Goal: Task Accomplishment & Management: Manage account settings

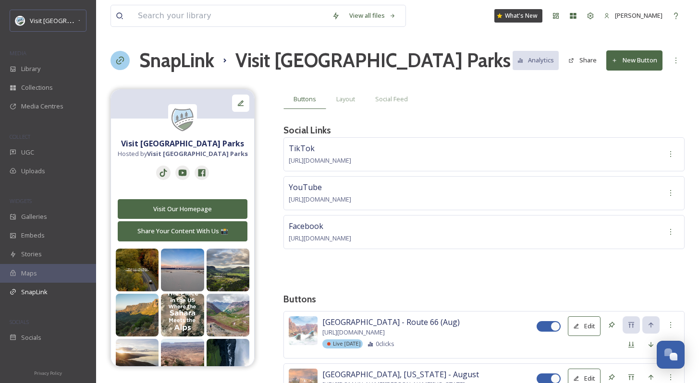
click at [67, 23] on span "Visit [GEOGRAPHIC_DATA] Parks" at bounding box center [76, 20] width 92 height 9
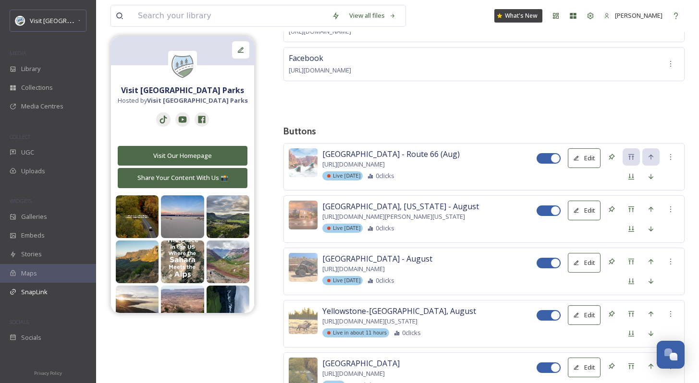
scroll to position [1457, 0]
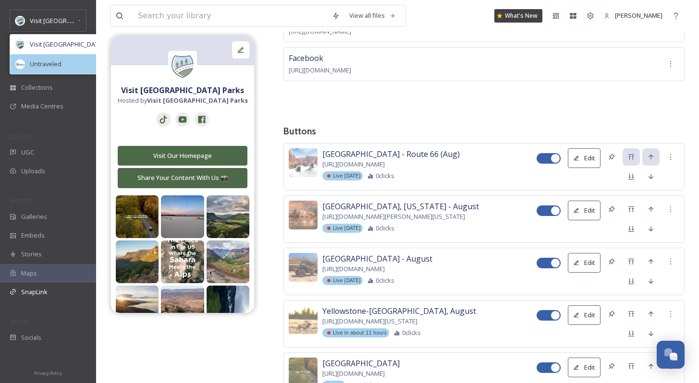
click at [66, 60] on div "Untraveled" at bounding box center [68, 64] width 117 height 20
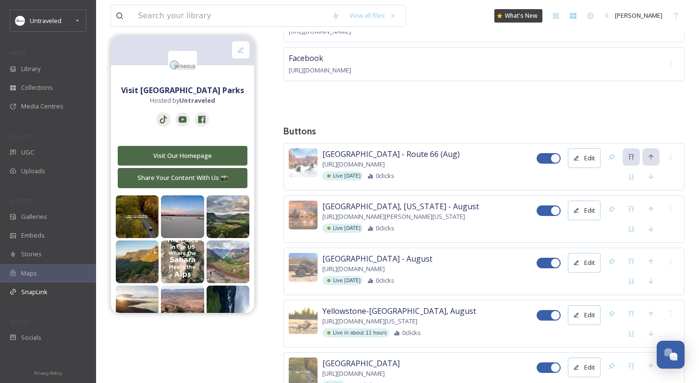
click at [45, 138] on div "COLLECT" at bounding box center [48, 137] width 96 height 12
click at [56, 70] on div "Library" at bounding box center [48, 69] width 96 height 19
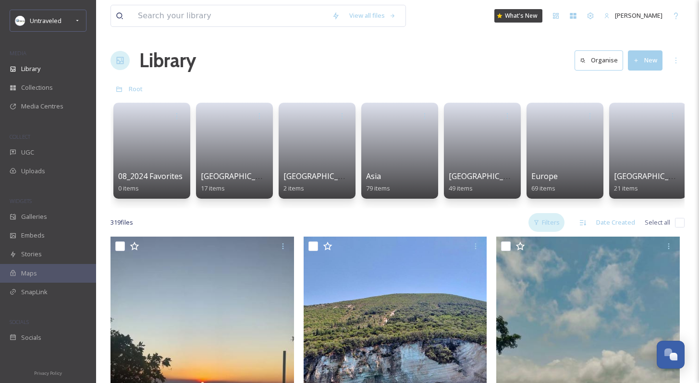
click at [536, 225] on icon at bounding box center [536, 223] width 4 height 5
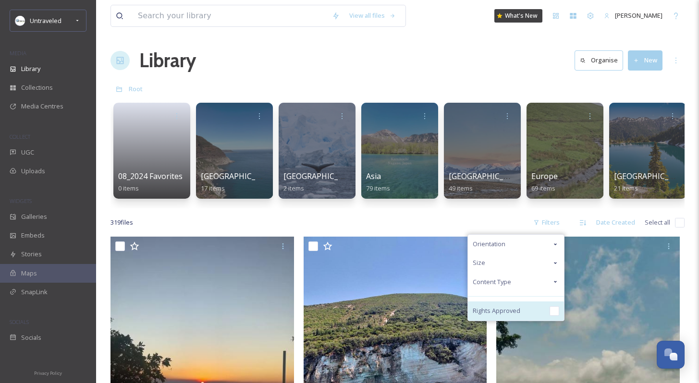
click at [511, 314] on span "Rights Approved" at bounding box center [497, 311] width 48 height 9
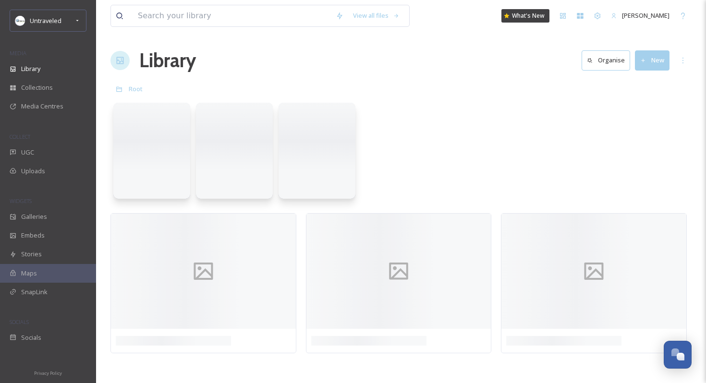
click at [460, 72] on div "Library Organise New" at bounding box center [401, 60] width 581 height 29
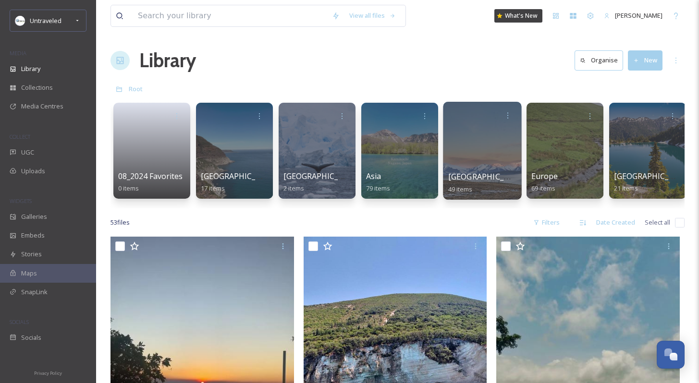
scroll to position [231, 0]
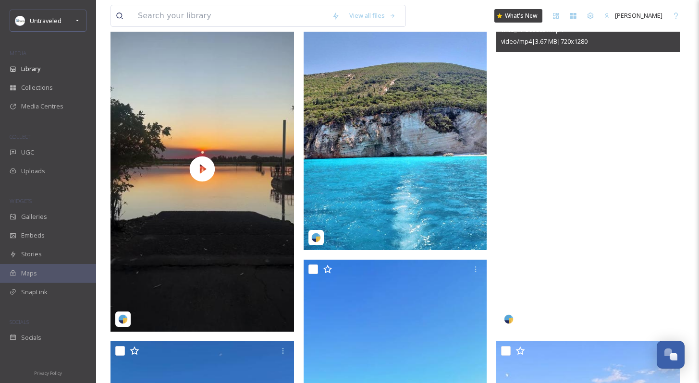
click at [545, 223] on video "vikie_17-5098637.mp4" at bounding box center [588, 169] width 184 height 326
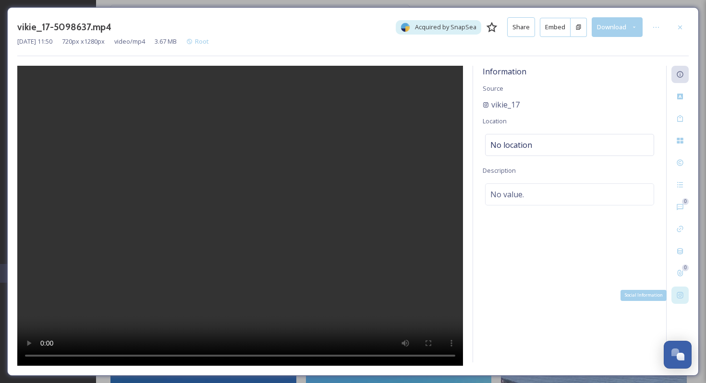
click at [684, 291] on div "Social Information" at bounding box center [680, 295] width 17 height 17
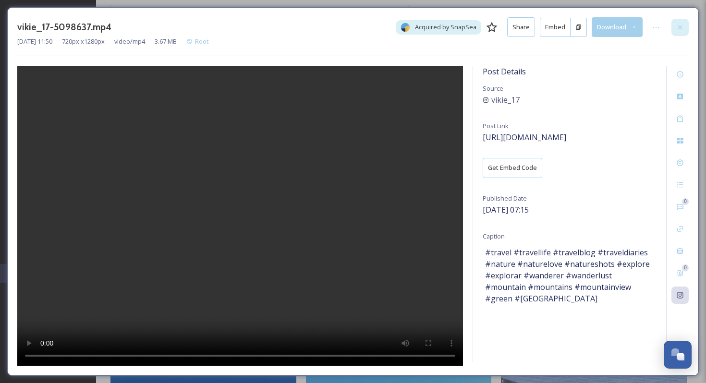
click at [684, 20] on div at bounding box center [680, 27] width 17 height 17
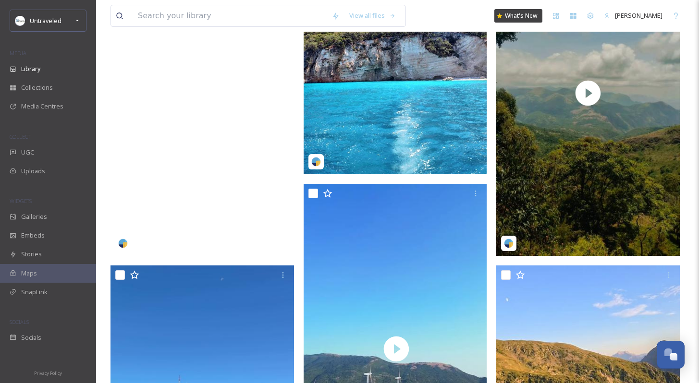
scroll to position [308, 0]
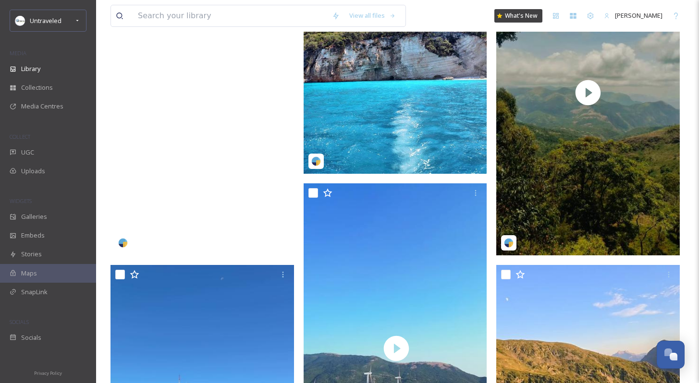
click at [197, 171] on video "inspiring_travelaus-5124524.mp4" at bounding box center [203, 92] width 184 height 326
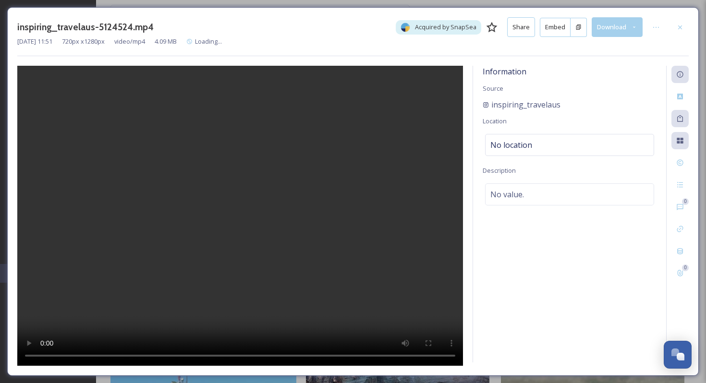
click at [685, 292] on div "0 0" at bounding box center [677, 214] width 23 height 297
click at [678, 290] on div "Social Information" at bounding box center [680, 295] width 17 height 17
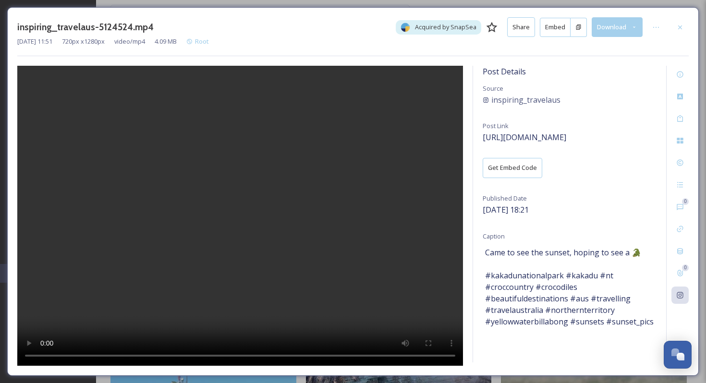
drag, startPoint x: 492, startPoint y: 274, endPoint x: 563, endPoint y: 276, distance: 71.1
click at [564, 276] on span "Came to see the sunset, hoping to see a 🐊 #kakadunationalpark #kakadu #nt #croc…" at bounding box center [569, 287] width 169 height 81
click at [579, 274] on span "Came to see the sunset, hoping to see a 🐊 #kakadunationalpark #kakadu #nt #croc…" at bounding box center [569, 287] width 169 height 81
copy span "akadu"
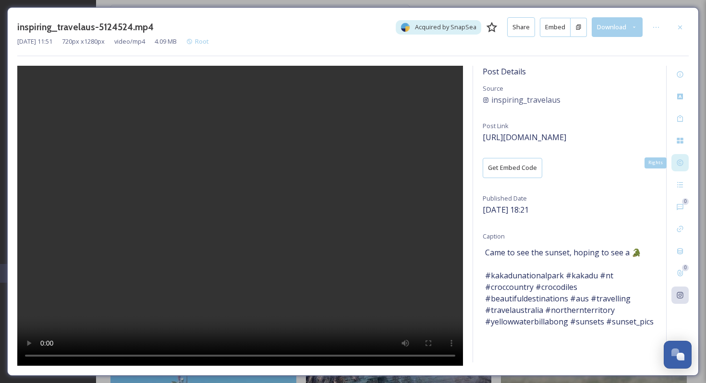
click at [682, 164] on icon at bounding box center [680, 163] width 6 height 6
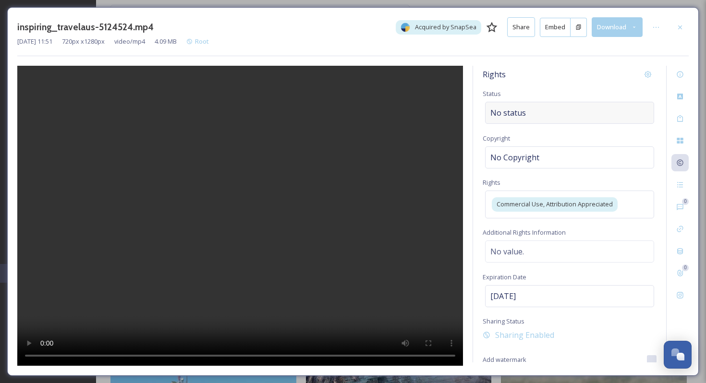
click at [582, 113] on div "No status" at bounding box center [569, 113] width 169 height 22
click at [535, 111] on input at bounding box center [539, 112] width 106 height 21
type input "s"
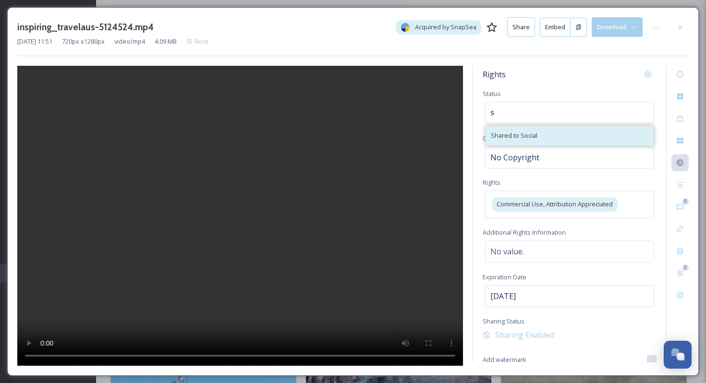
click at [527, 131] on span "Shared to Social" at bounding box center [514, 135] width 47 height 9
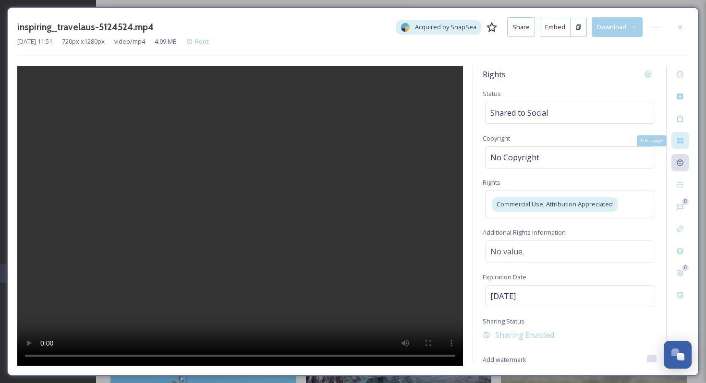
click at [674, 145] on div "File Usage" at bounding box center [680, 140] width 17 height 17
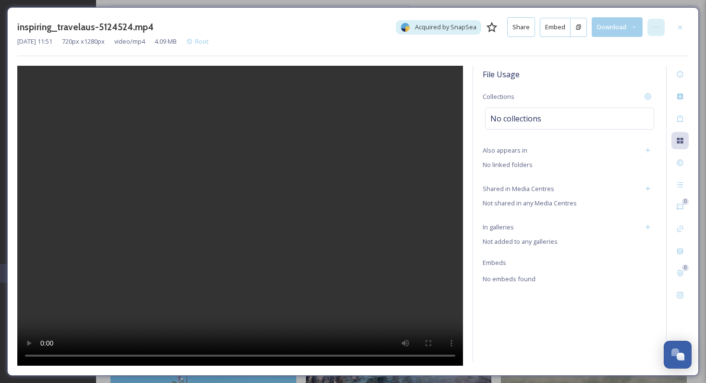
click at [661, 26] on div at bounding box center [656, 27] width 17 height 17
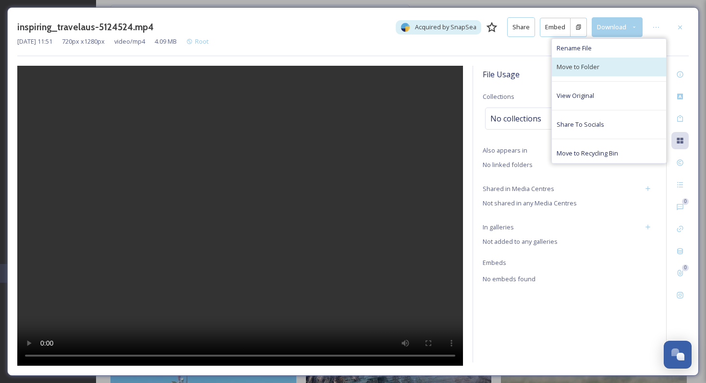
click at [604, 73] on div "Move to Folder" at bounding box center [609, 67] width 114 height 19
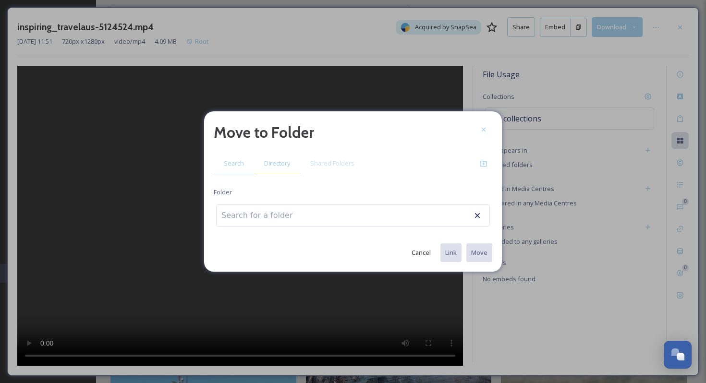
click at [298, 164] on div "Directory" at bounding box center [277, 164] width 46 height 20
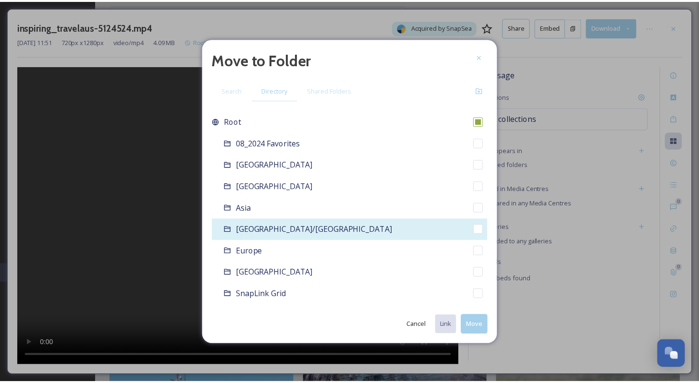
scroll to position [12, 0]
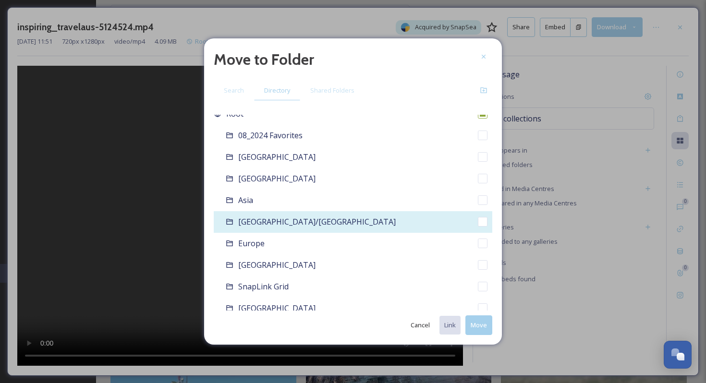
click at [316, 224] on div "Australia/Oceania" at bounding box center [353, 222] width 279 height 22
checkbox input "false"
checkbox input "true"
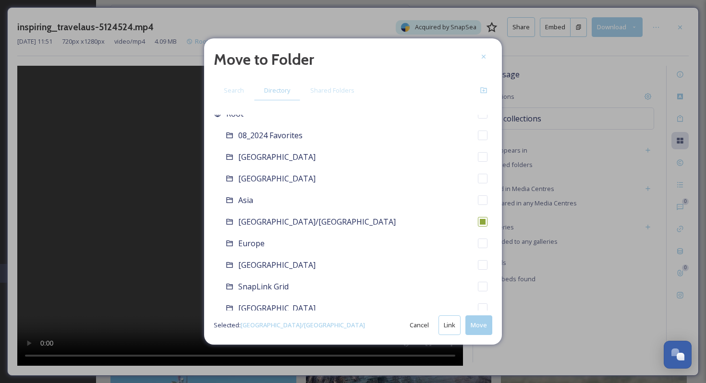
click at [480, 325] on button "Move" at bounding box center [479, 326] width 27 height 20
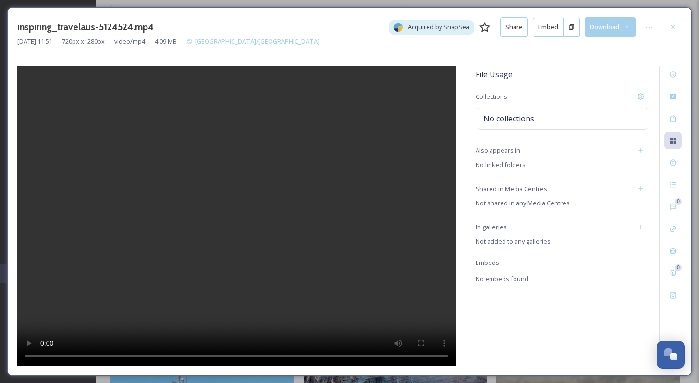
click at [683, 25] on div "inspiring_travelaus-5124524.mp4 Acquired by SnapSea Share Embed Download Aug 11…" at bounding box center [349, 191] width 685 height 369
click at [678, 28] on div at bounding box center [672, 27] width 17 height 17
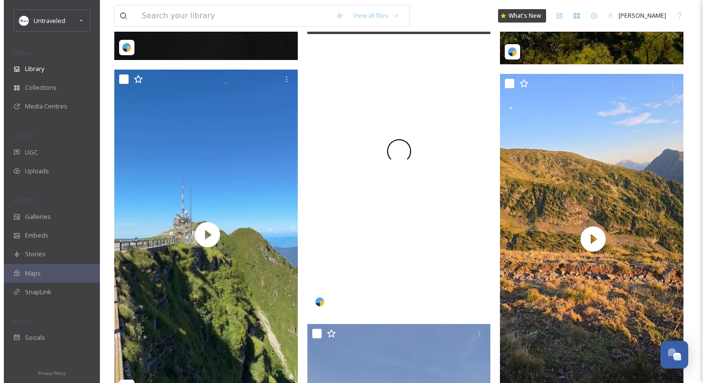
scroll to position [505, 0]
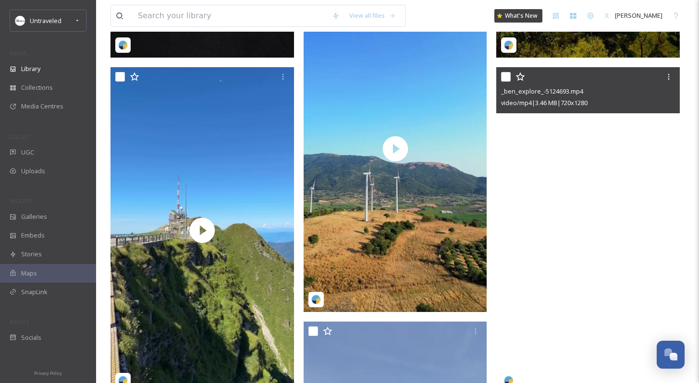
click at [592, 247] on video "_ben_explore_-5124693.mp4" at bounding box center [588, 230] width 184 height 326
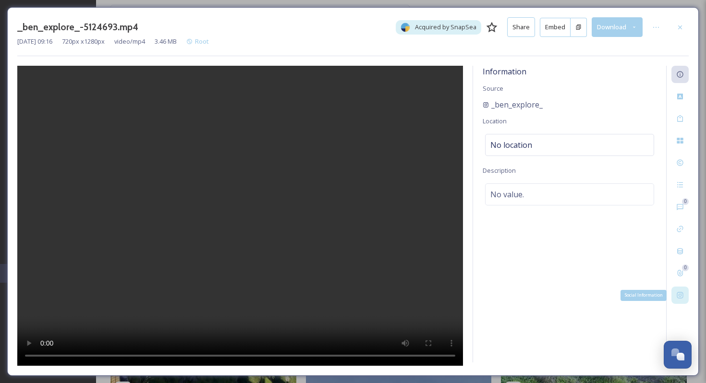
click at [677, 299] on div "Social Information" at bounding box center [680, 295] width 17 height 17
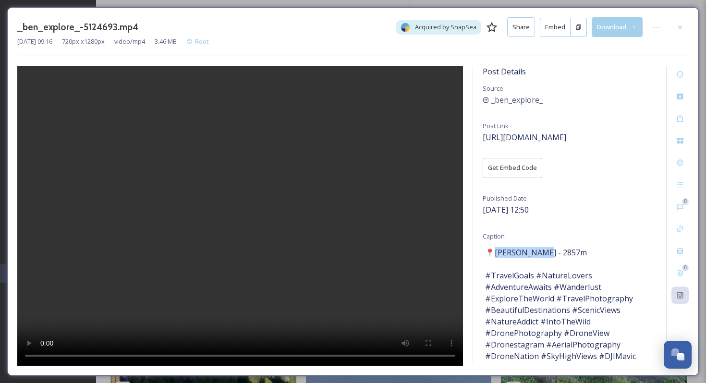
drag, startPoint x: 493, startPoint y: 251, endPoint x: 529, endPoint y: 253, distance: 35.6
click at [529, 253] on span "📍la Taillefer - 2857m #TravelGoals #NatureLovers #AdventureAwaits #Wanderlust #…" at bounding box center [569, 339] width 169 height 185
copy span "a Taillefer"
click at [687, 164] on div "Rights" at bounding box center [680, 162] width 17 height 17
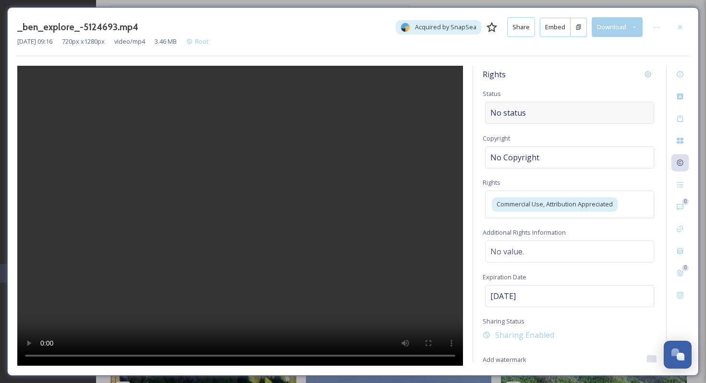
click at [555, 117] on div "No status" at bounding box center [569, 113] width 169 height 22
click at [542, 118] on input at bounding box center [539, 112] width 106 height 21
type input "s"
click at [533, 139] on span "Shared to Social" at bounding box center [514, 135] width 47 height 9
click at [658, 25] on icon at bounding box center [656, 28] width 8 height 8
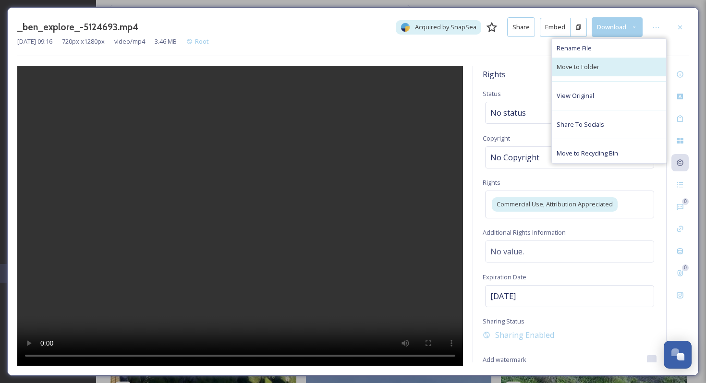
click at [596, 65] on span "Move to Folder" at bounding box center [578, 66] width 43 height 9
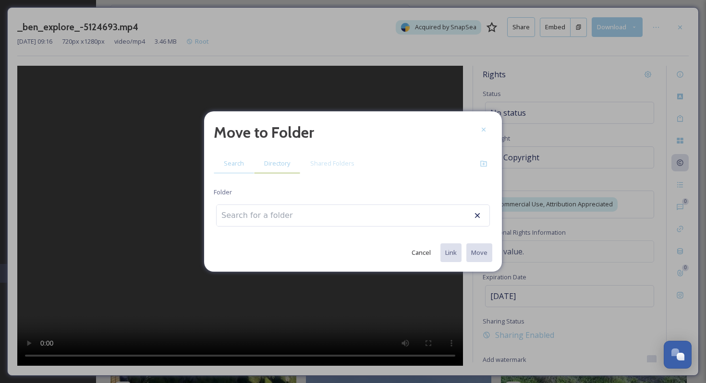
click at [278, 159] on span "Directory" at bounding box center [277, 163] width 26 height 9
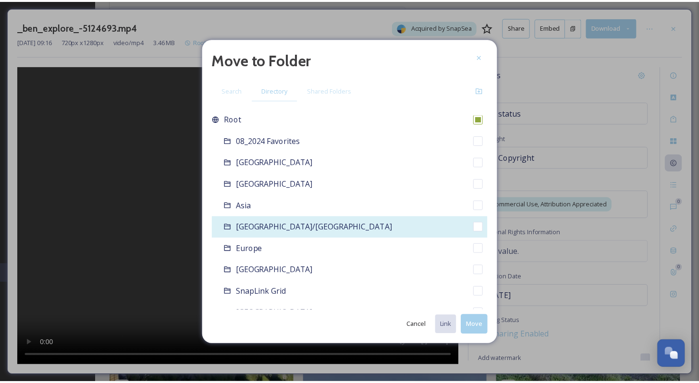
scroll to position [14, 0]
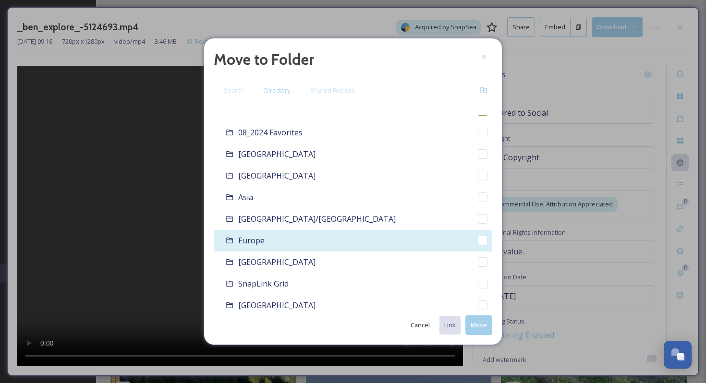
click at [277, 239] on div "Europe" at bounding box center [353, 241] width 279 height 22
checkbox input "false"
checkbox input "true"
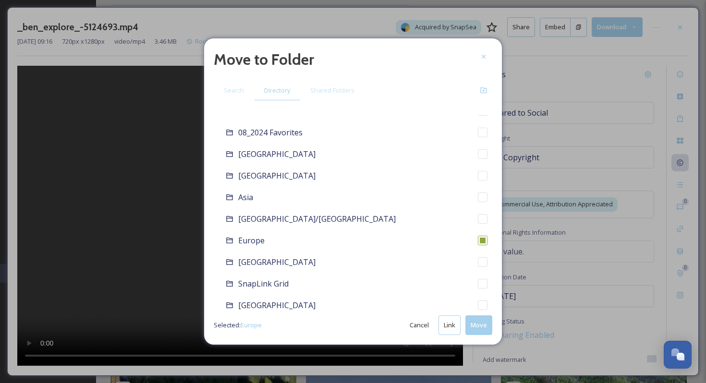
click at [483, 330] on button "Move" at bounding box center [479, 326] width 27 height 20
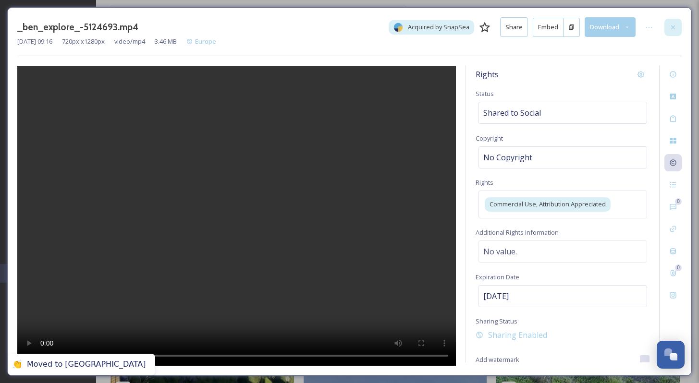
click at [671, 22] on div at bounding box center [672, 27] width 17 height 17
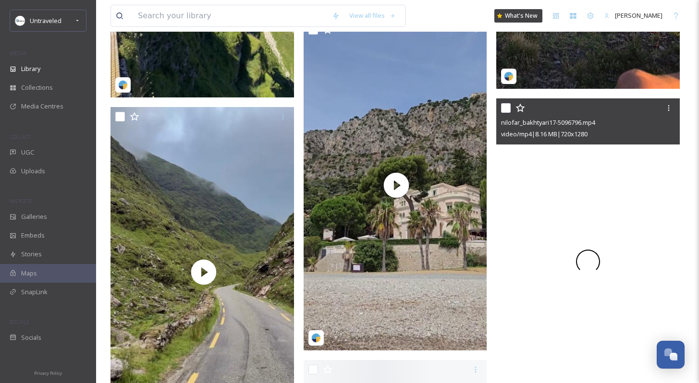
scroll to position [814, 0]
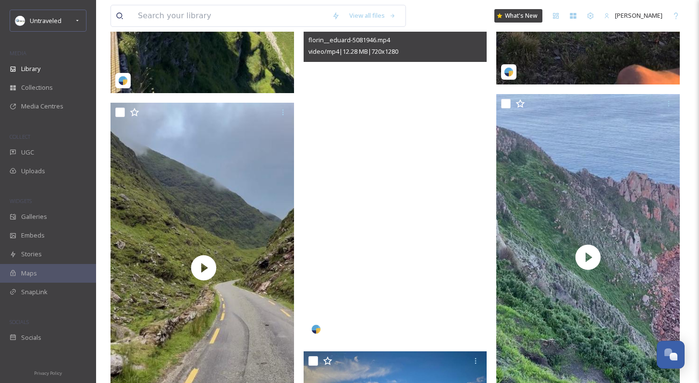
click at [373, 207] on video "florin__eduard-5081946.mp4" at bounding box center [396, 179] width 184 height 326
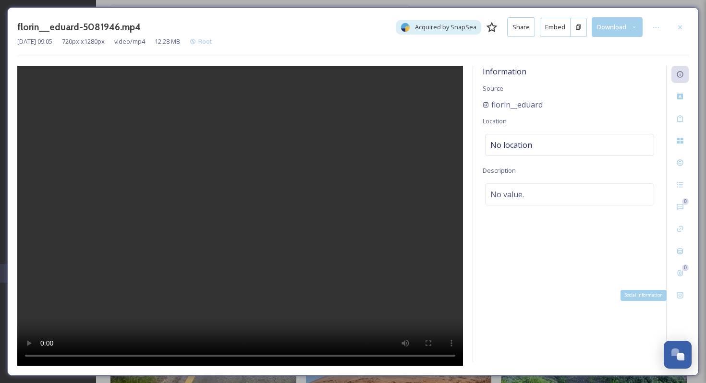
click at [682, 294] on icon at bounding box center [680, 296] width 6 height 6
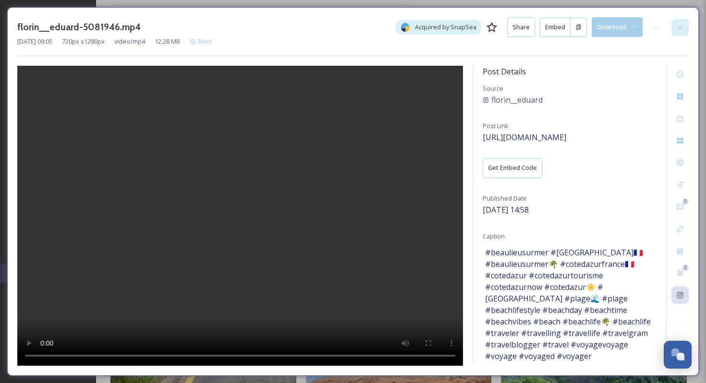
click at [680, 29] on icon at bounding box center [681, 28] width 8 height 8
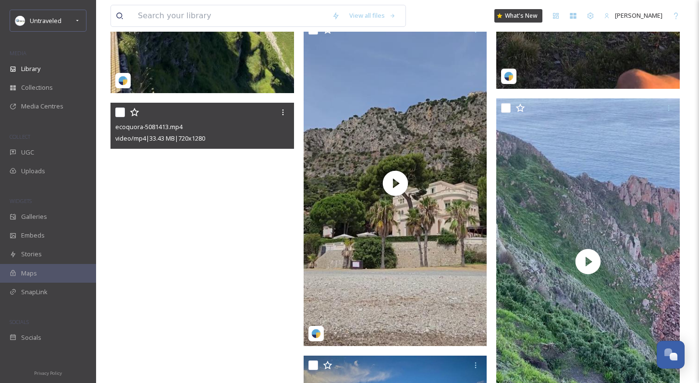
click at [260, 238] on video "ecoquora-5081413.mp4" at bounding box center [203, 266] width 184 height 326
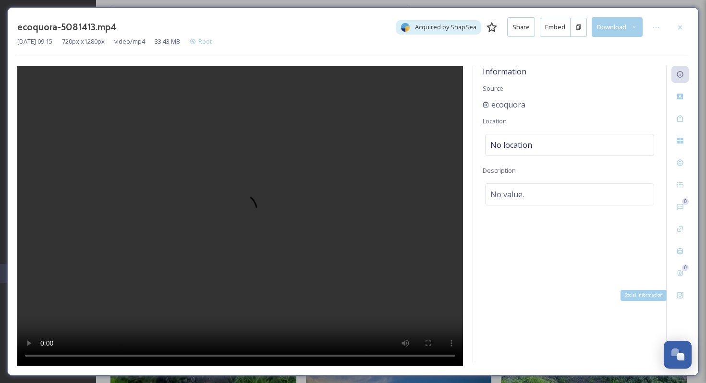
click at [686, 291] on div "Social Information" at bounding box center [680, 295] width 17 height 17
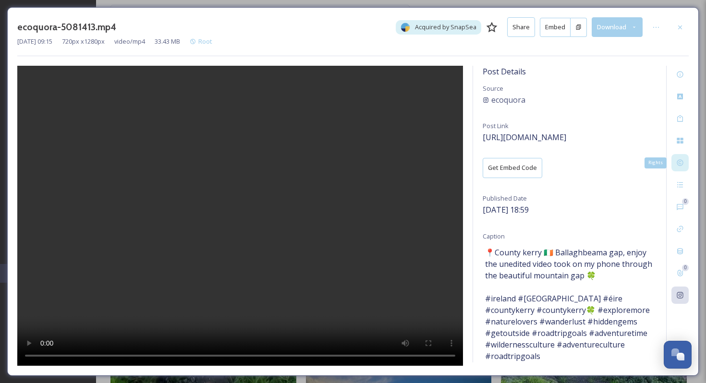
click at [686, 155] on div "Rights" at bounding box center [680, 162] width 17 height 17
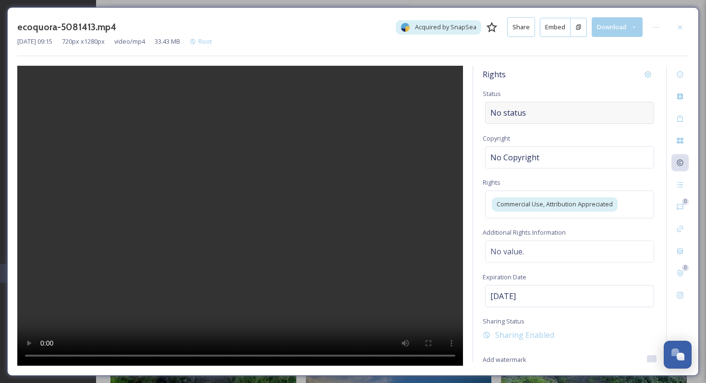
click at [565, 117] on div "No status" at bounding box center [569, 113] width 169 height 22
click at [565, 117] on input at bounding box center [539, 112] width 106 height 21
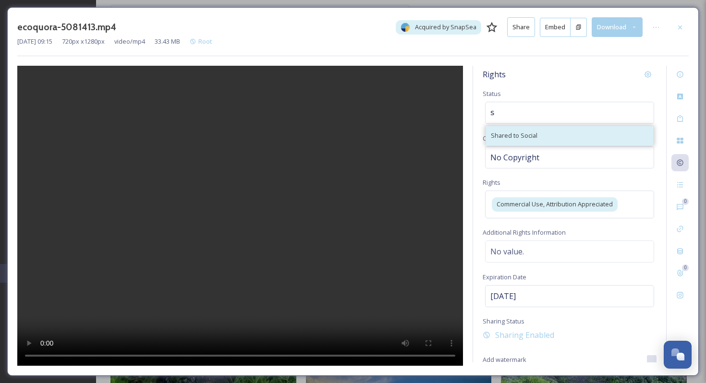
type input "s"
click at [542, 134] on div "Shared to Social" at bounding box center [569, 135] width 167 height 19
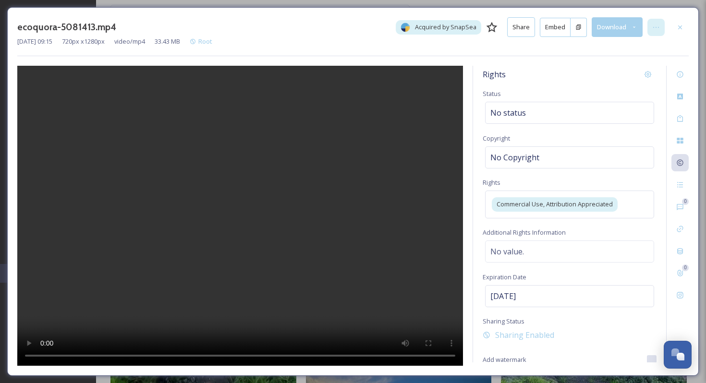
click at [652, 25] on icon at bounding box center [656, 28] width 8 height 8
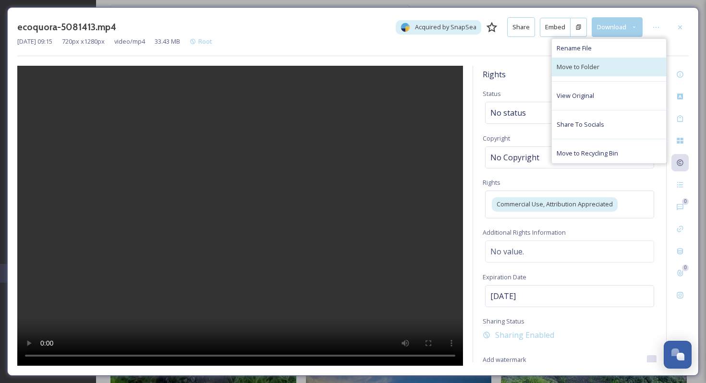
click at [630, 71] on div "Move to Folder" at bounding box center [609, 67] width 114 height 19
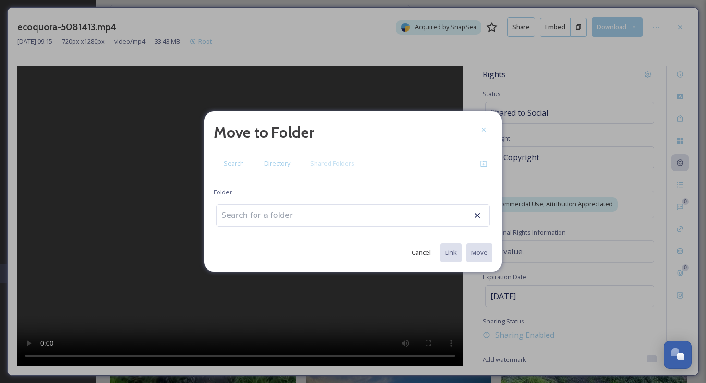
click at [277, 168] on div "Directory" at bounding box center [277, 164] width 46 height 20
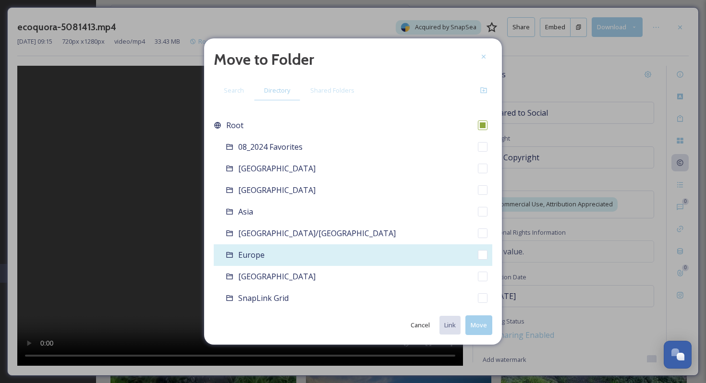
click at [334, 254] on div "Europe" at bounding box center [353, 256] width 279 height 22
checkbox input "false"
checkbox input "true"
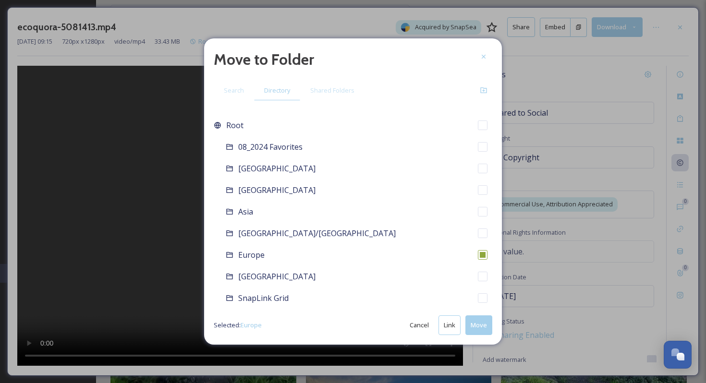
click at [467, 326] on button "Move" at bounding box center [479, 326] width 27 height 20
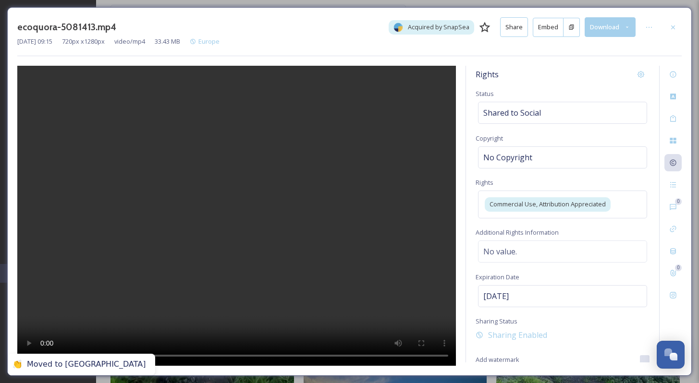
click at [331, 51] on div "ecoquora-5081413.mp4 Acquired by SnapSea Share Embed Download Aug 08 2025 09:15…" at bounding box center [349, 36] width 664 height 39
click at [673, 24] on icon at bounding box center [673, 28] width 8 height 8
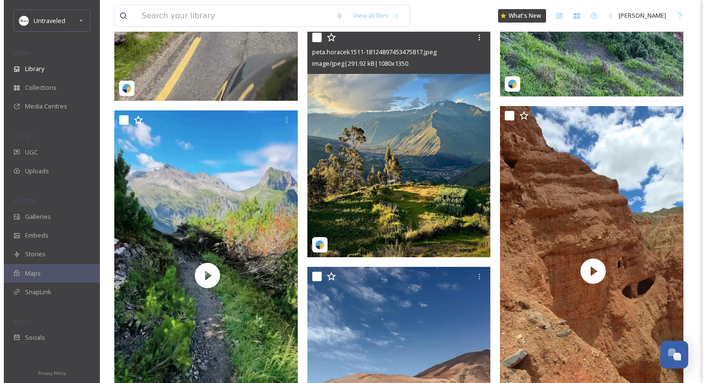
scroll to position [1177, 0]
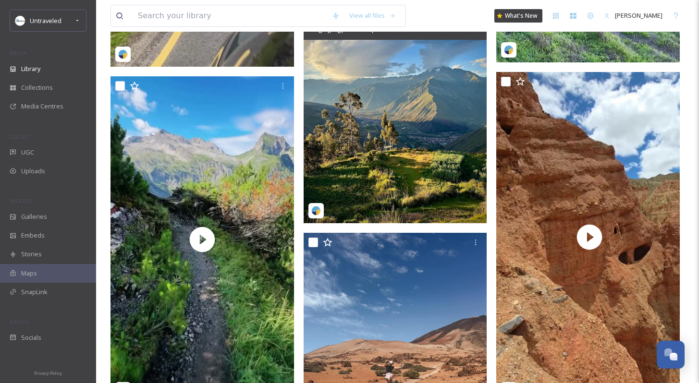
click at [408, 126] on img at bounding box center [396, 109] width 184 height 230
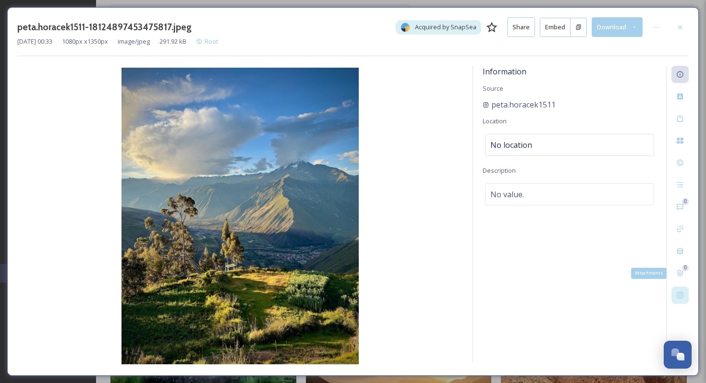
click at [685, 292] on div at bounding box center [680, 295] width 17 height 17
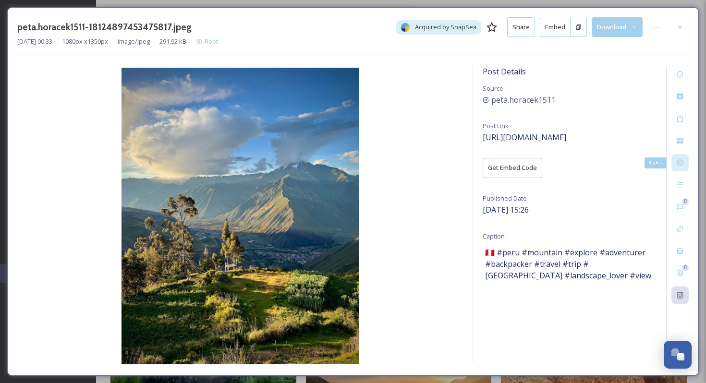
click at [682, 155] on div "Rights" at bounding box center [680, 162] width 17 height 17
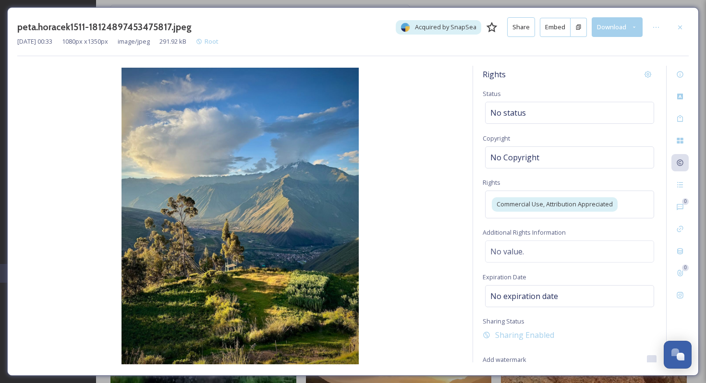
click at [576, 127] on div "Rights Status No status Copyright No Copyright Rights Commercial Use, Attributi…" at bounding box center [569, 214] width 193 height 297
click at [564, 124] on div "Rights Status No status Copyright No Copyright Rights Commercial Use, Attributi…" at bounding box center [569, 214] width 193 height 297
click at [533, 113] on div "No status" at bounding box center [569, 113] width 169 height 22
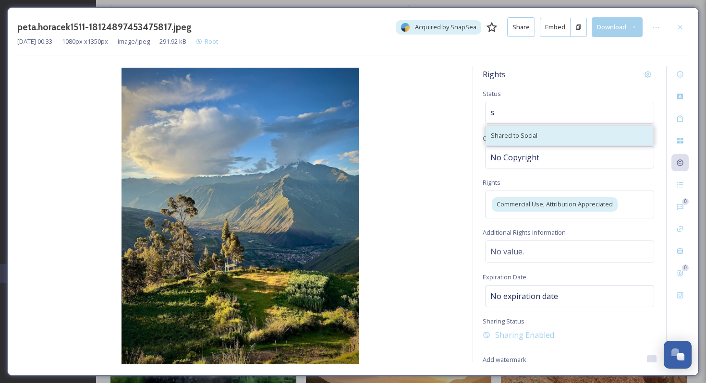
type input "s"
click at [540, 135] on div "Shared to Social" at bounding box center [569, 135] width 167 height 19
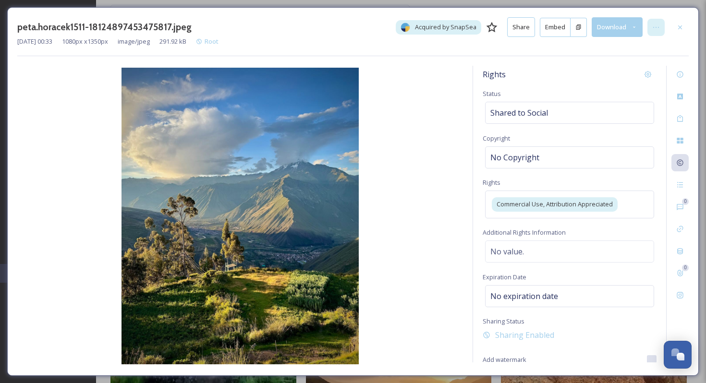
click at [653, 23] on div at bounding box center [656, 27] width 17 height 17
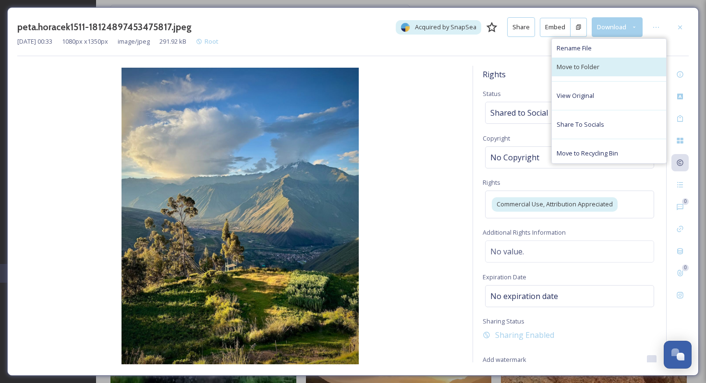
click at [609, 72] on div "Move to Folder" at bounding box center [609, 67] width 114 height 19
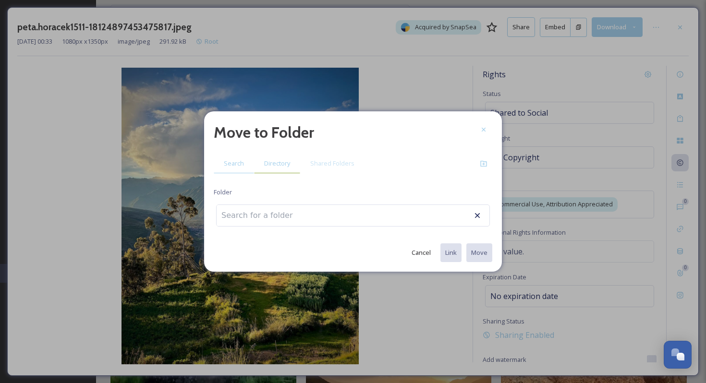
click at [272, 170] on div "Directory" at bounding box center [277, 164] width 46 height 20
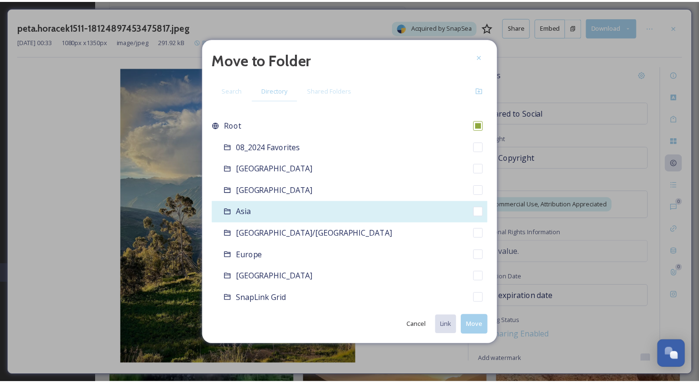
scroll to position [65, 0]
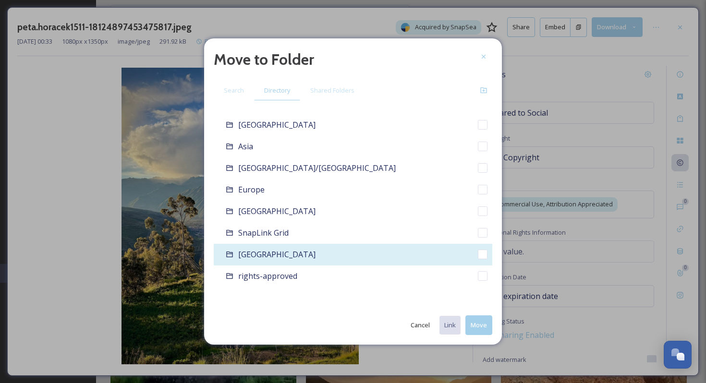
click at [335, 255] on div "South America" at bounding box center [353, 255] width 279 height 22
checkbox input "false"
checkbox input "true"
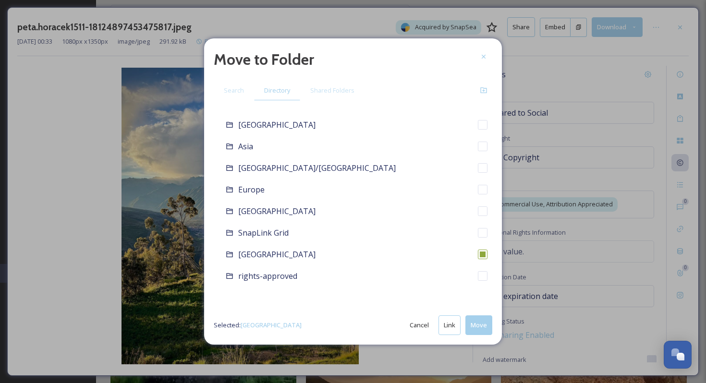
click at [486, 328] on button "Move" at bounding box center [479, 326] width 27 height 20
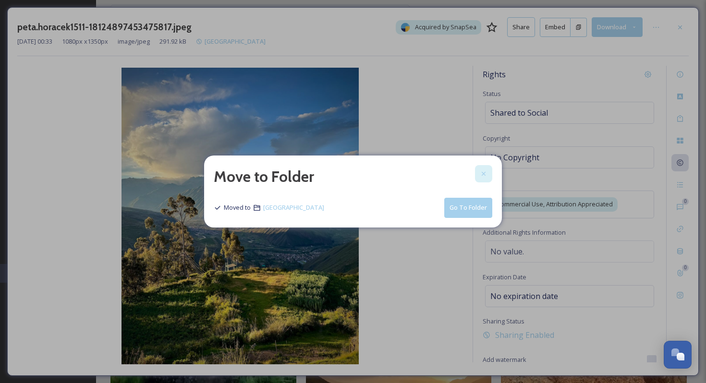
click at [485, 179] on div at bounding box center [483, 173] width 17 height 17
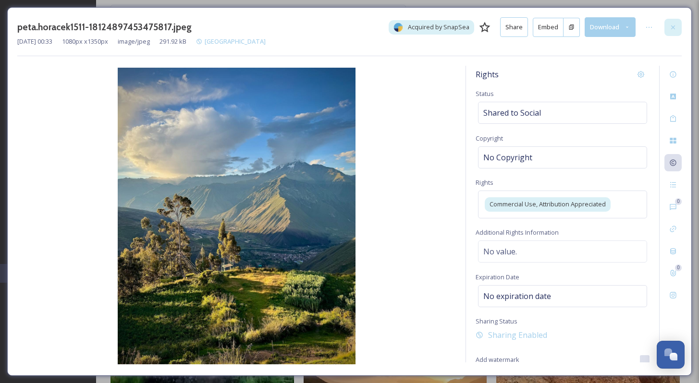
click at [673, 25] on icon at bounding box center [673, 28] width 8 height 8
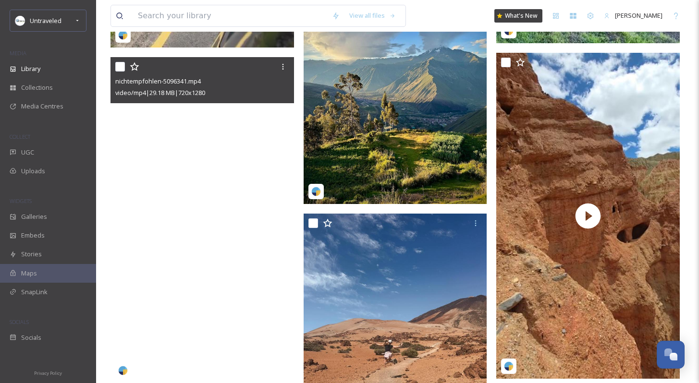
scroll to position [1210, 0]
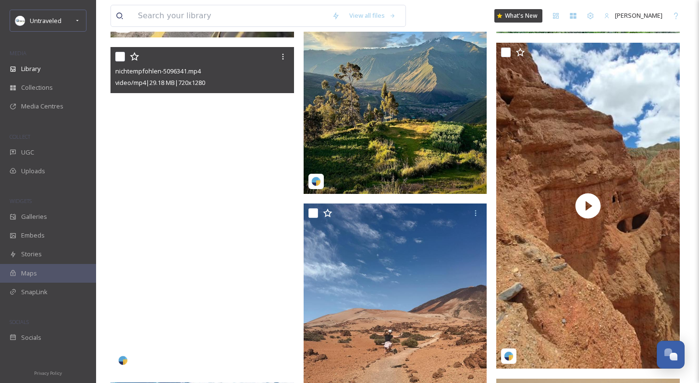
click at [215, 277] on video "nichtempfohlen-5096341.mp4" at bounding box center [203, 210] width 184 height 326
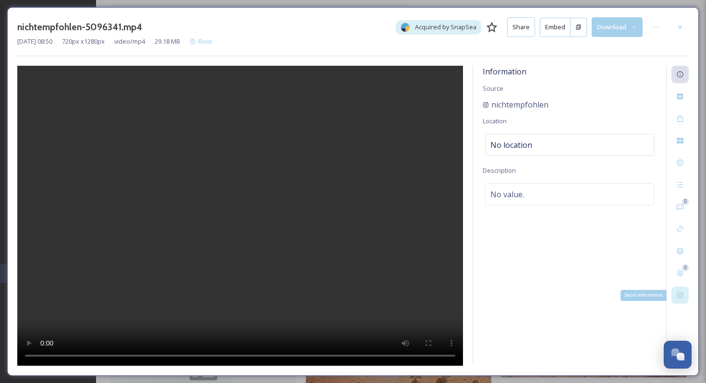
click at [675, 301] on div "Social Information" at bounding box center [680, 295] width 17 height 17
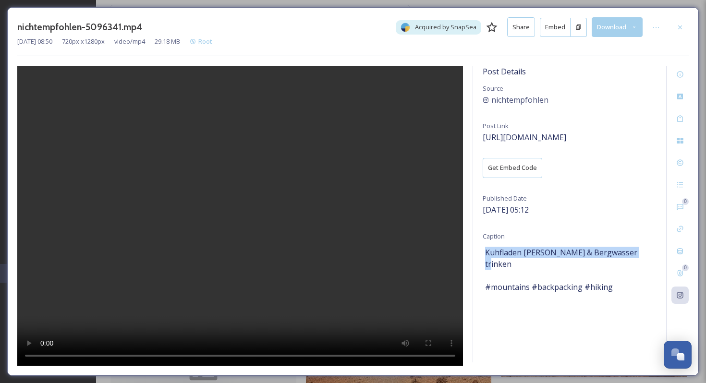
drag, startPoint x: 483, startPoint y: 255, endPoint x: 632, endPoint y: 256, distance: 148.5
click at [632, 256] on div "Post Details Source nichtempfohlen Post Link https://www.instagram.com/reel/DNA…" at bounding box center [569, 214] width 193 height 297
copy span "Kuhfladen dodgen & Bergwasser trinken"
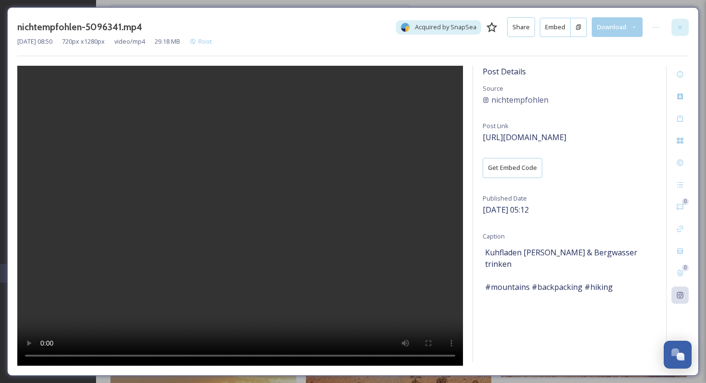
click at [682, 28] on icon at bounding box center [680, 27] width 4 height 4
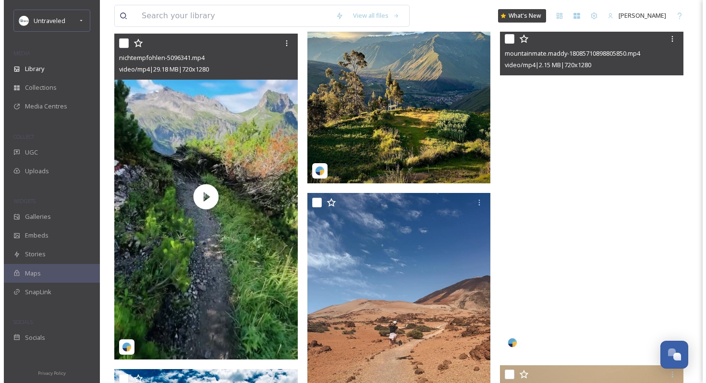
scroll to position [1224, 0]
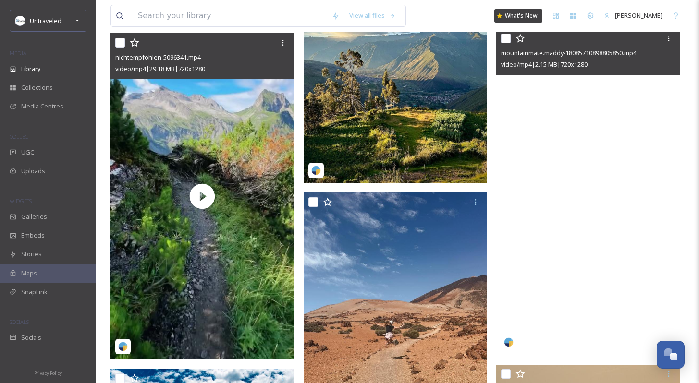
click at [597, 214] on video "mountainmate.maddy-18085710898805850.mp4" at bounding box center [588, 192] width 184 height 326
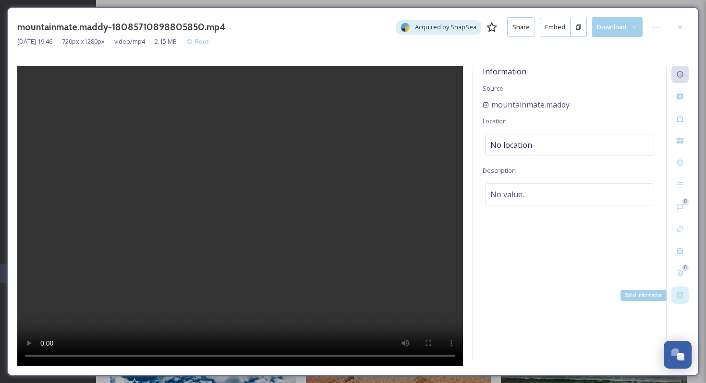
click at [681, 300] on div "Social Information" at bounding box center [680, 295] width 17 height 17
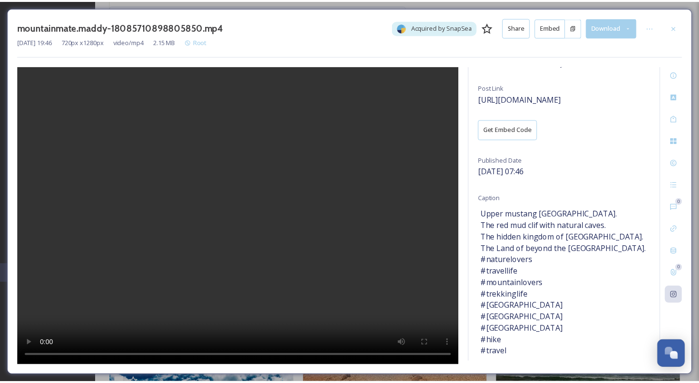
scroll to position [44, 0]
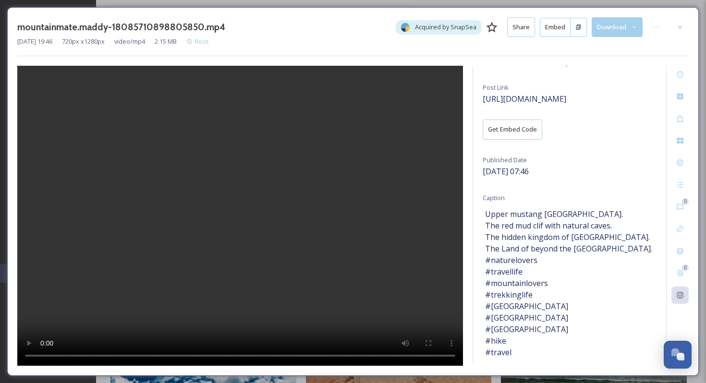
click at [564, 209] on span "Upper mustang Dhakmar village. The red mud clif with natural caves. The hidden …" at bounding box center [568, 284] width 167 height 150
copy span "Dhakmar"
click at [682, 160] on icon at bounding box center [680, 163] width 6 height 6
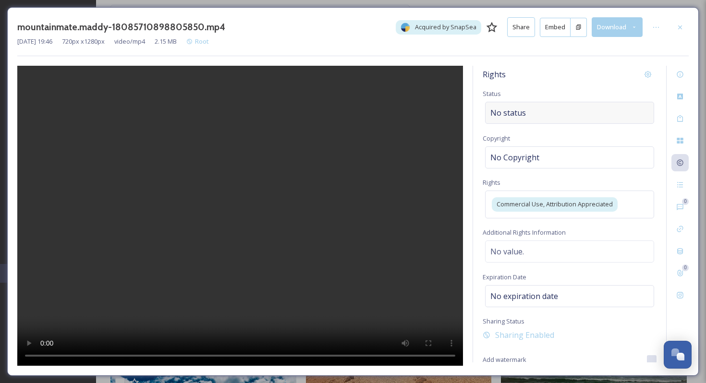
click at [540, 113] on div "No status" at bounding box center [569, 113] width 169 height 22
click at [537, 113] on input at bounding box center [539, 112] width 106 height 21
type input "s"
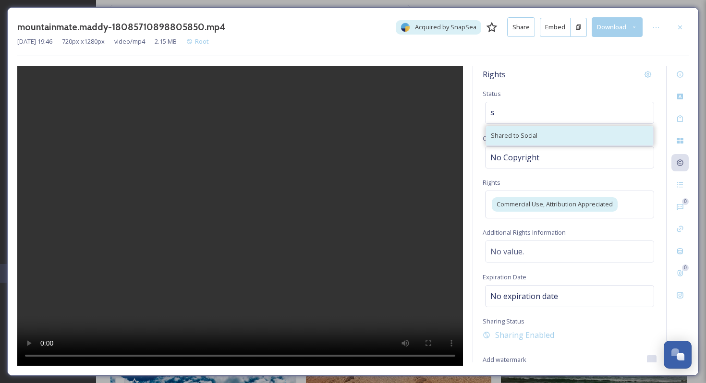
click at [529, 141] on div "Shared to Social" at bounding box center [569, 135] width 167 height 19
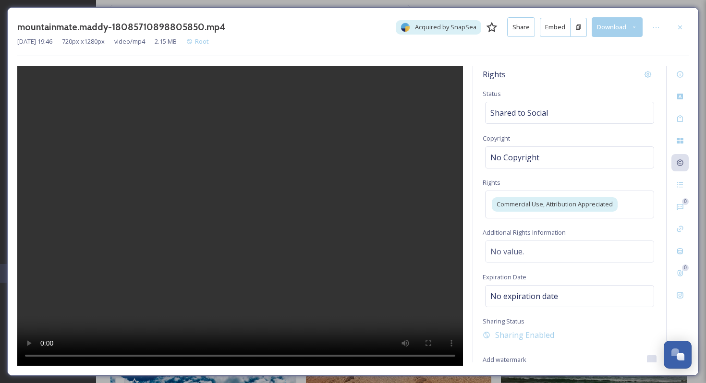
click at [668, 28] on div "mountainmate.maddy-18085710898805850.mp4 Acquired by SnapSea Share Embed Downlo…" at bounding box center [353, 27] width 672 height 20
click at [657, 28] on icon at bounding box center [656, 28] width 8 height 8
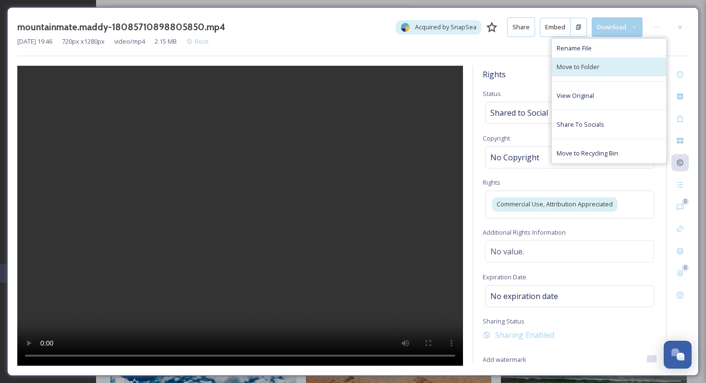
click at [600, 73] on div "Move to Folder" at bounding box center [609, 67] width 114 height 19
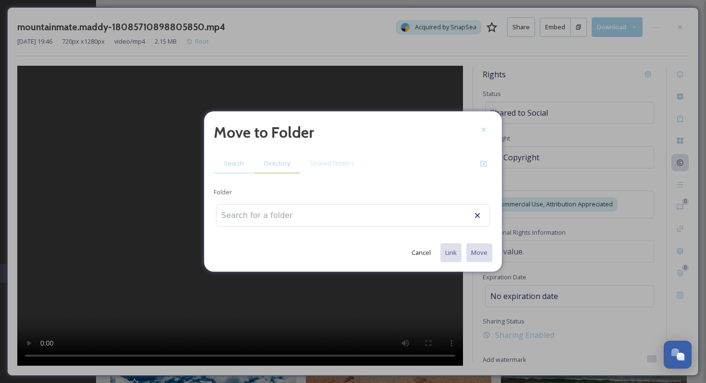
click at [266, 160] on span "Directory" at bounding box center [277, 163] width 26 height 9
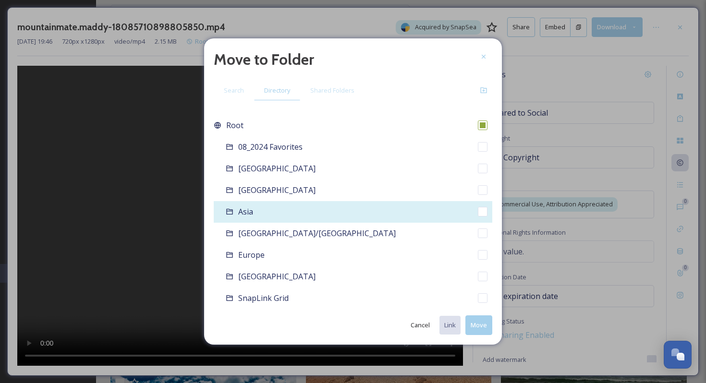
click at [295, 204] on div "Asia" at bounding box center [353, 212] width 279 height 22
checkbox input "false"
checkbox input "true"
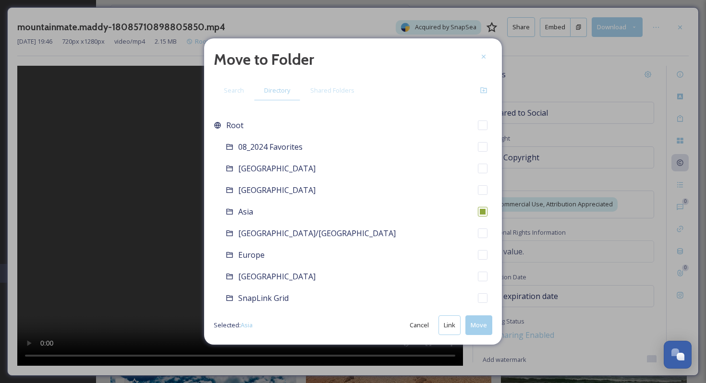
click at [480, 325] on button "Move" at bounding box center [479, 326] width 27 height 20
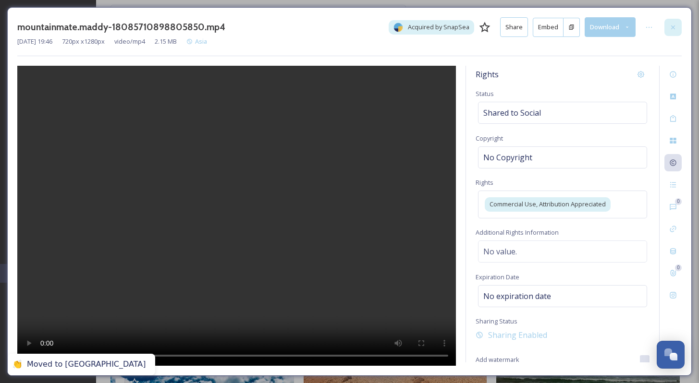
click at [679, 26] on div at bounding box center [672, 27] width 17 height 17
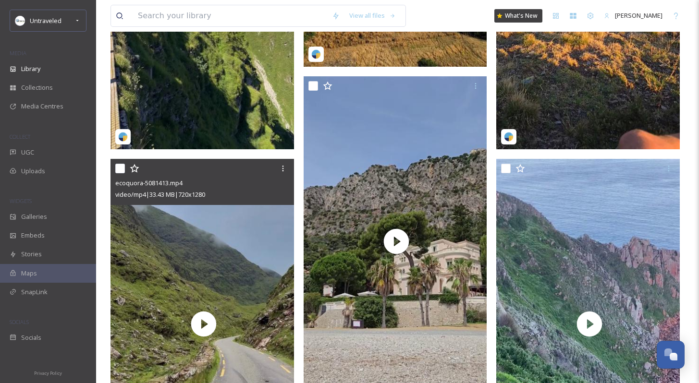
scroll to position [749, 0]
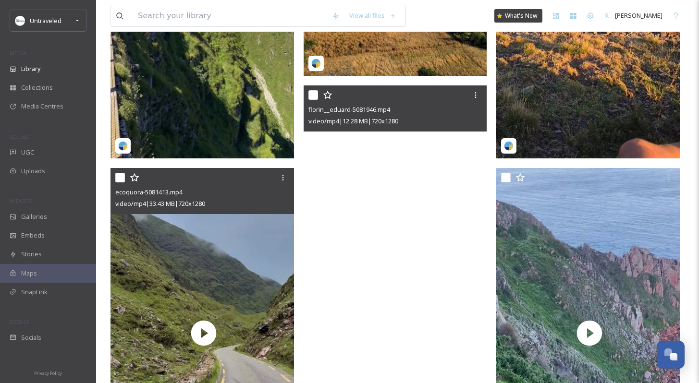
click at [422, 208] on video "florin__eduard-5081946.mp4" at bounding box center [396, 249] width 184 height 326
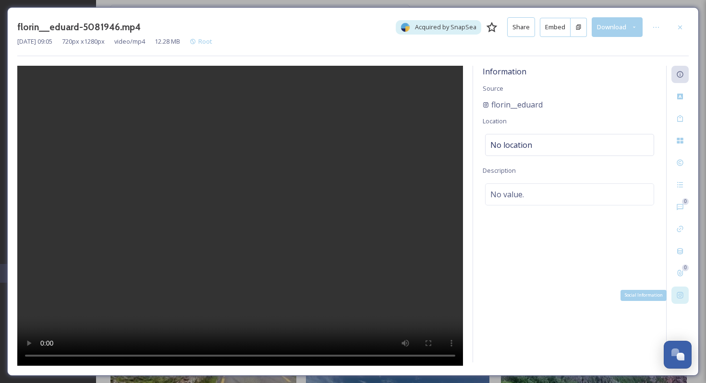
click at [684, 302] on div "Social Information" at bounding box center [680, 295] width 17 height 17
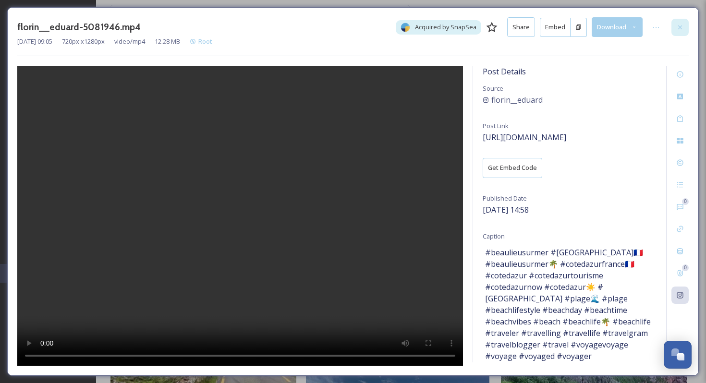
click at [682, 26] on icon at bounding box center [681, 28] width 8 height 8
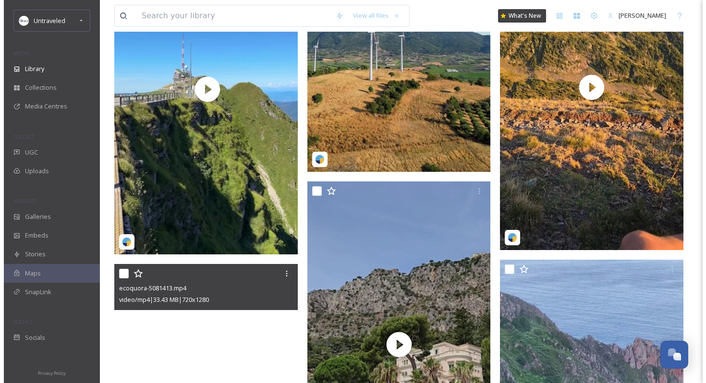
scroll to position [505, 0]
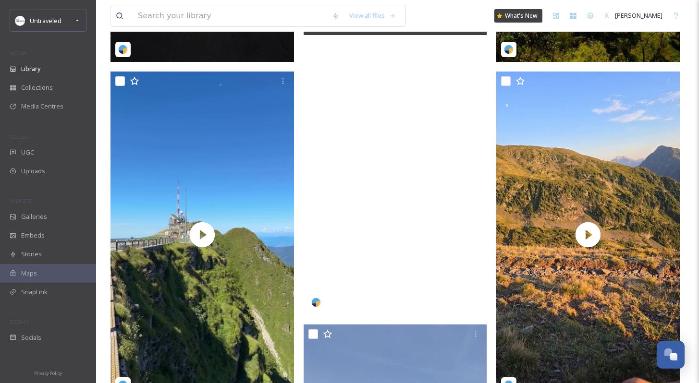
click at [377, 211] on video "galdiadriano-5122349.mp4" at bounding box center [396, 152] width 184 height 326
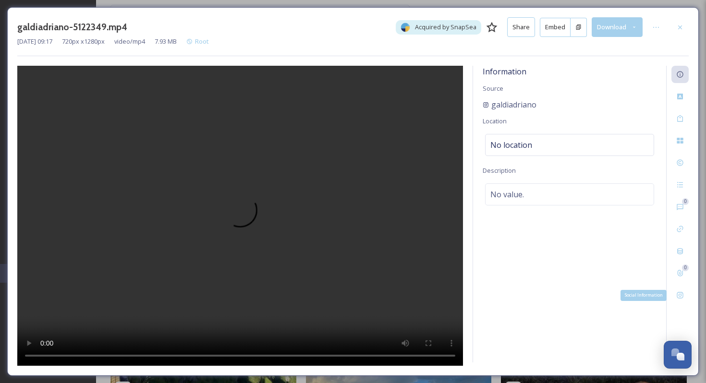
click at [684, 290] on div "Social Information" at bounding box center [680, 295] width 17 height 17
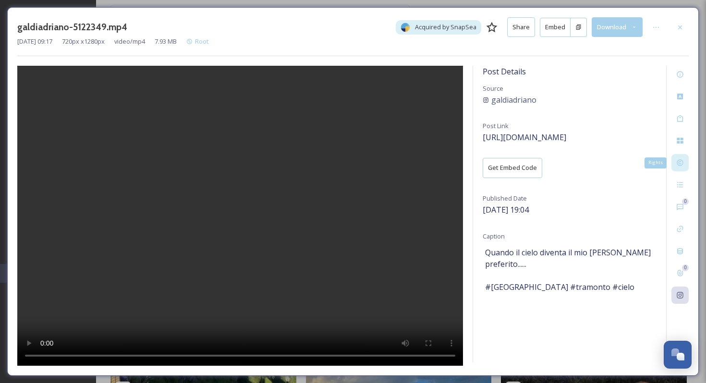
click at [687, 163] on div "Rights" at bounding box center [680, 162] width 17 height 17
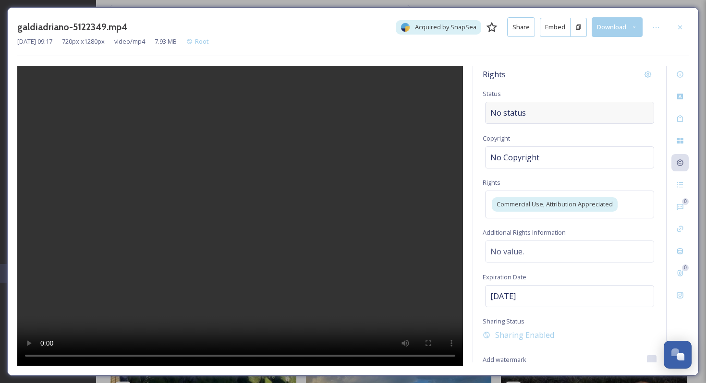
click at [515, 110] on span "No status" at bounding box center [509, 113] width 36 height 12
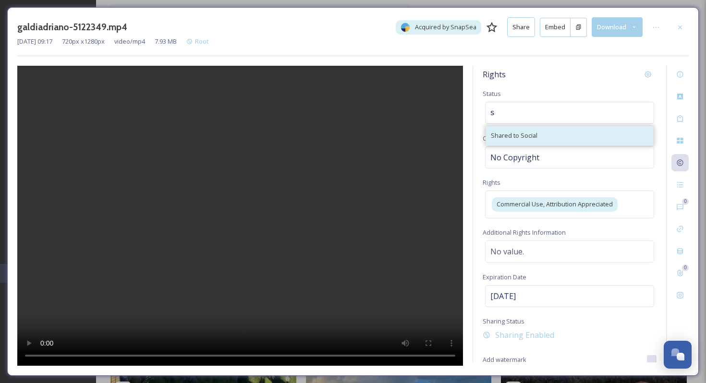
type input "s"
click at [546, 135] on div "Shared to Social" at bounding box center [569, 135] width 167 height 19
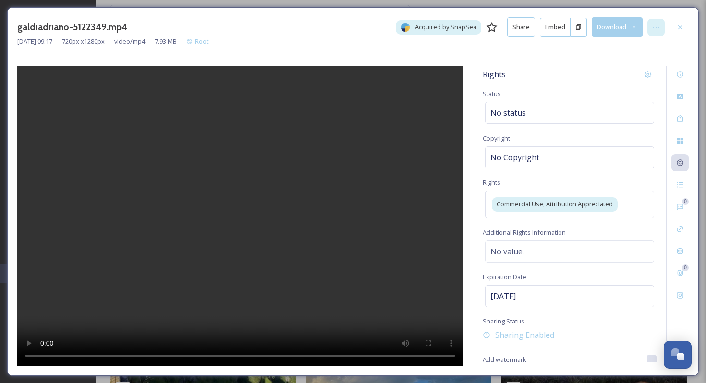
click at [654, 30] on icon at bounding box center [656, 28] width 8 height 8
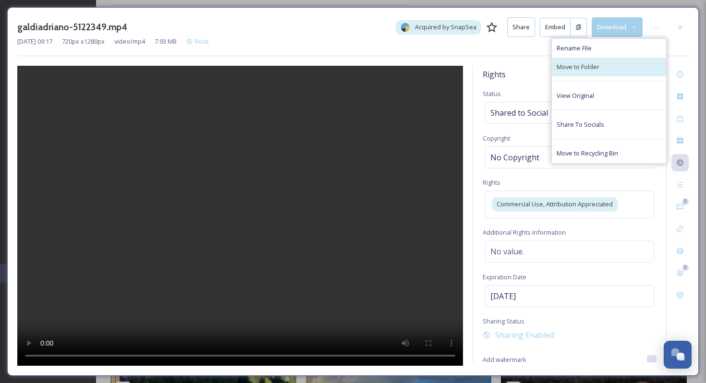
click at [636, 62] on div "Move to Folder" at bounding box center [609, 67] width 114 height 19
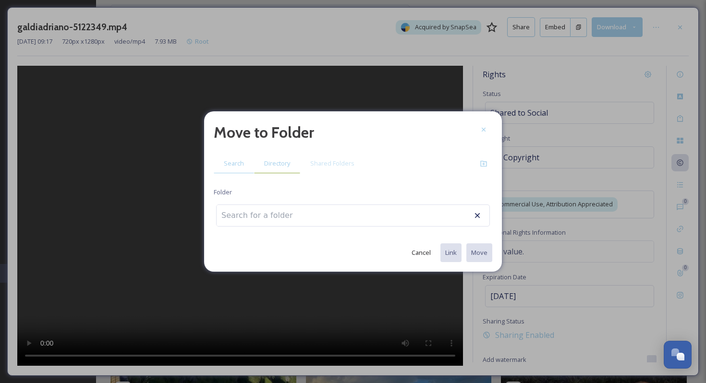
click at [268, 171] on div "Directory" at bounding box center [277, 164] width 46 height 20
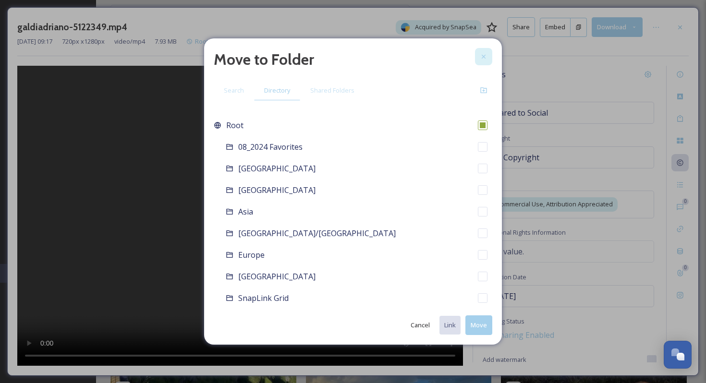
click at [484, 63] on div at bounding box center [483, 56] width 17 height 17
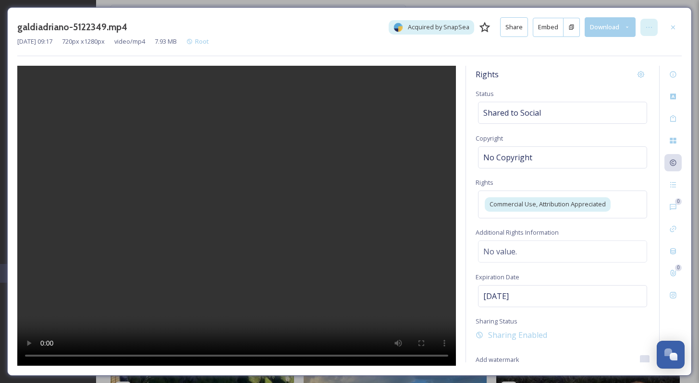
click at [646, 25] on icon at bounding box center [649, 28] width 8 height 8
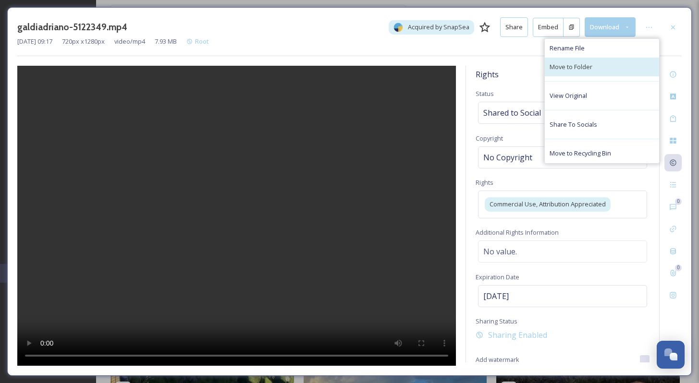
click at [603, 75] on div "Move to Folder" at bounding box center [602, 67] width 114 height 19
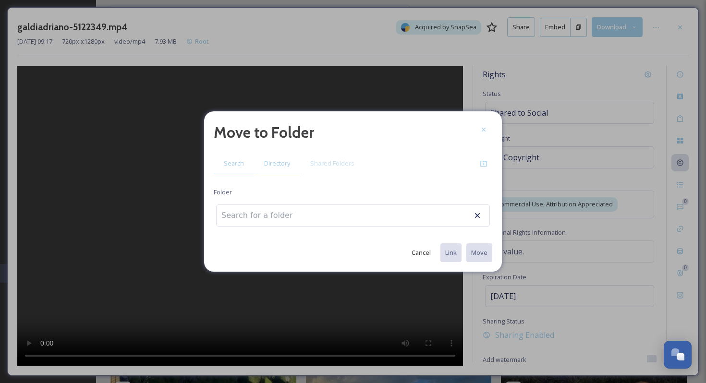
click at [256, 167] on div "Directory" at bounding box center [277, 164] width 46 height 20
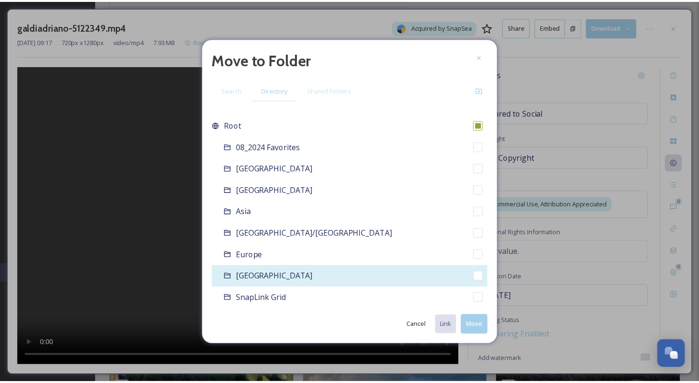
scroll to position [65, 0]
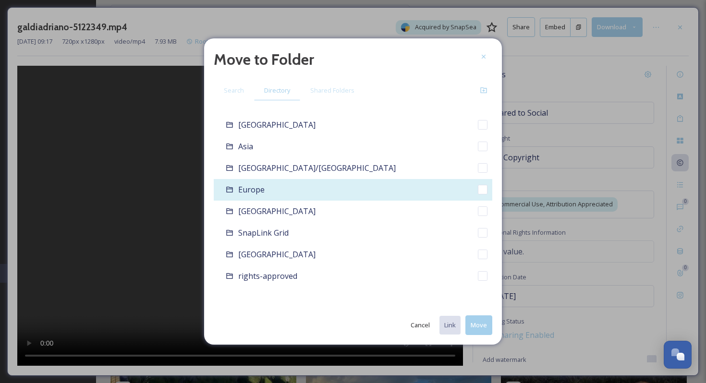
click at [305, 180] on div "Europe" at bounding box center [353, 190] width 279 height 22
checkbox input "false"
checkbox input "true"
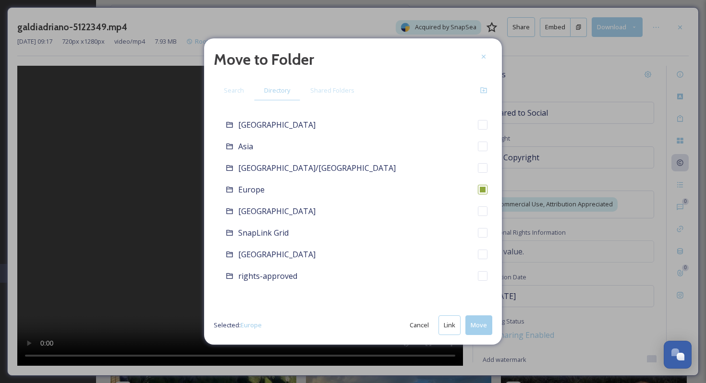
click at [480, 320] on button "Move" at bounding box center [479, 326] width 27 height 20
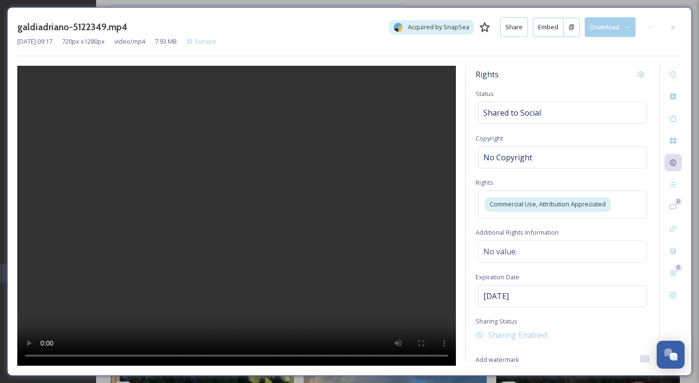
click at [682, 295] on div "galdiadriano-5122349.mp4 Acquired by SnapSea Share Embed Download Aug 08 2025 0…" at bounding box center [349, 191] width 685 height 369
click at [677, 293] on icon at bounding box center [673, 296] width 8 height 8
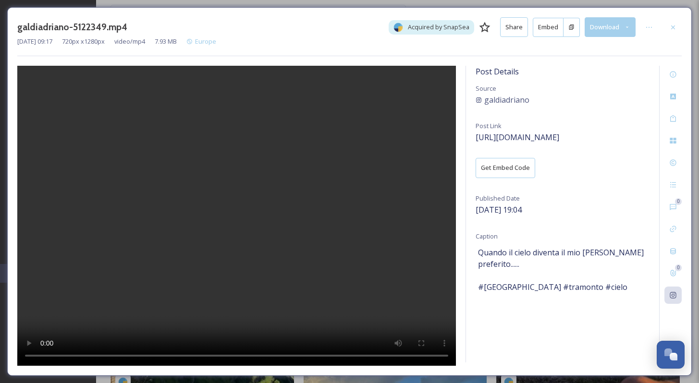
scroll to position [514, 0]
click at [652, 33] on div at bounding box center [648, 27] width 17 height 17
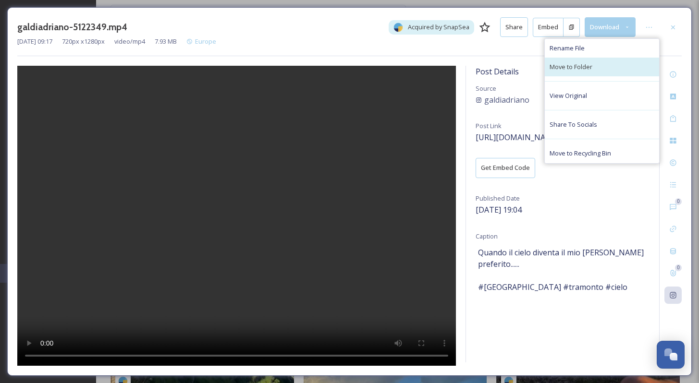
click at [621, 74] on div "Move to Folder" at bounding box center [602, 67] width 114 height 19
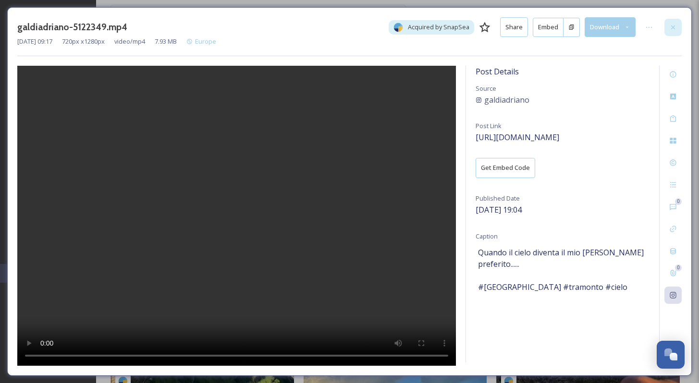
click at [678, 28] on div at bounding box center [672, 27] width 17 height 17
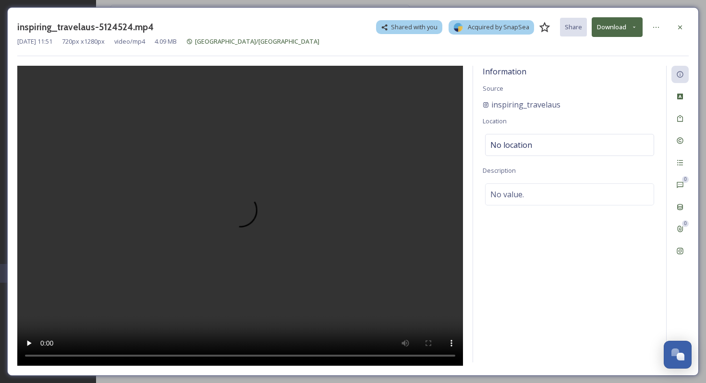
scroll to position [1458, 0]
click at [683, 255] on icon at bounding box center [681, 251] width 8 height 8
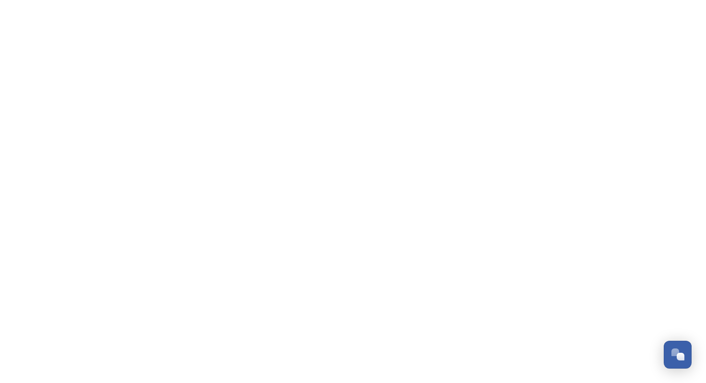
scroll to position [1457, 0]
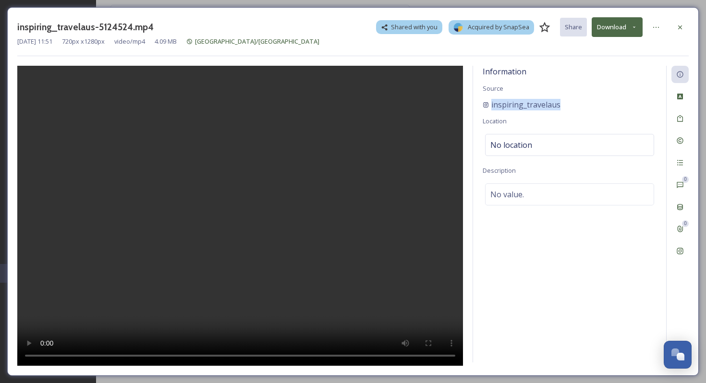
click at [625, 29] on button "Download" at bounding box center [617, 27] width 51 height 20
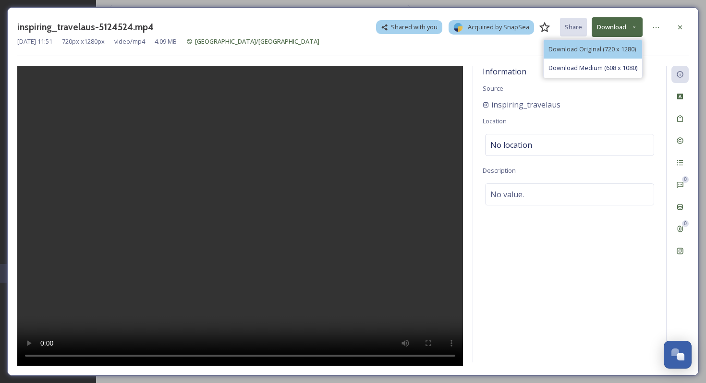
click at [626, 48] on span "Download Original (720 x 1280)" at bounding box center [592, 49] width 87 height 9
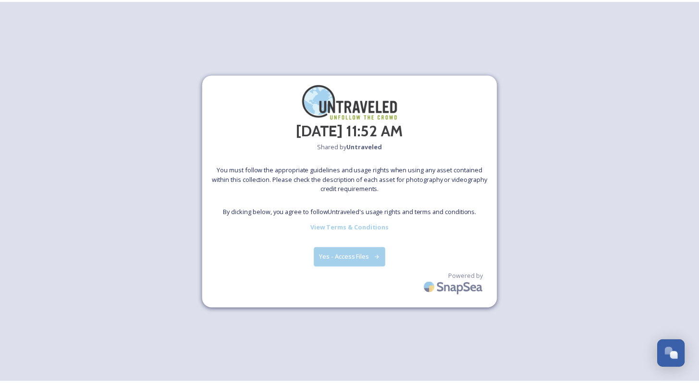
scroll to position [1457, 0]
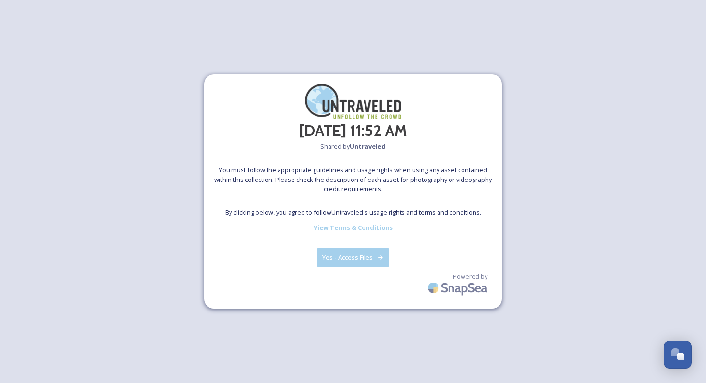
click at [349, 263] on button "Yes - Access Files" at bounding box center [353, 258] width 72 height 20
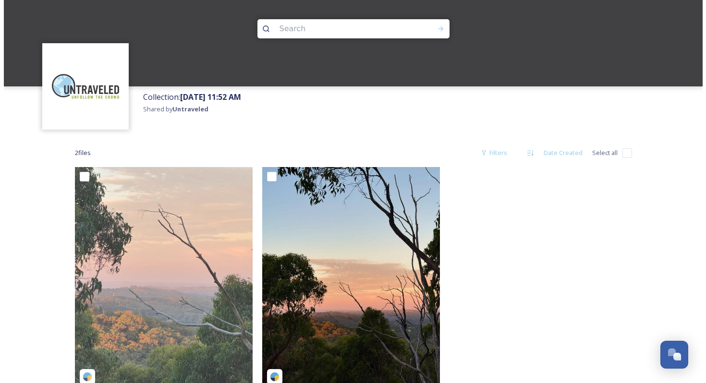
scroll to position [59, 0]
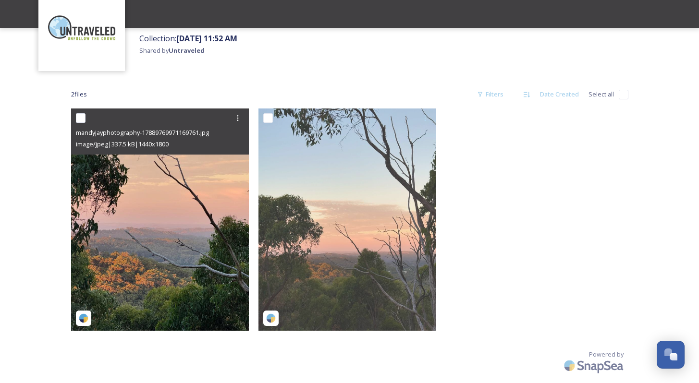
click at [188, 240] on img at bounding box center [160, 220] width 178 height 222
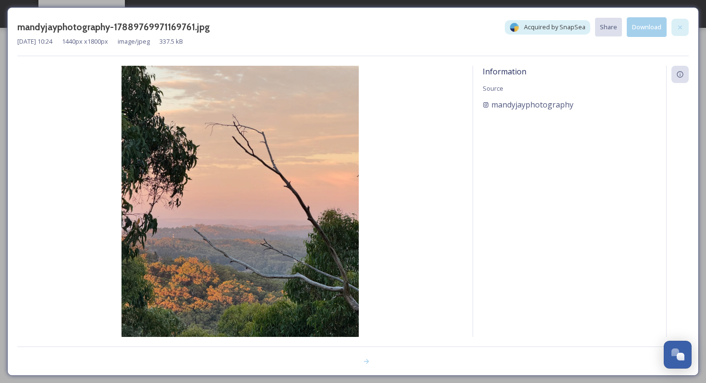
click at [686, 27] on div at bounding box center [680, 27] width 17 height 17
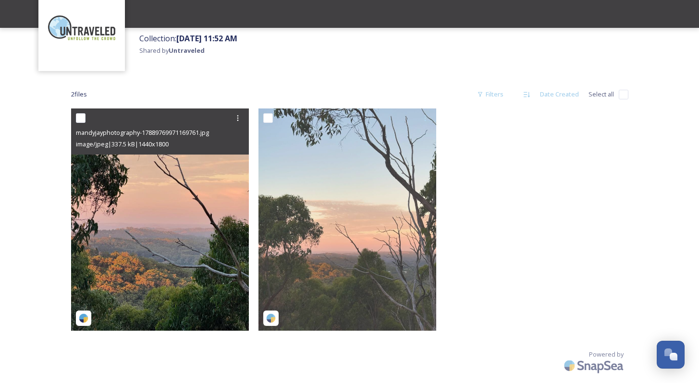
click at [174, 207] on img at bounding box center [160, 220] width 178 height 222
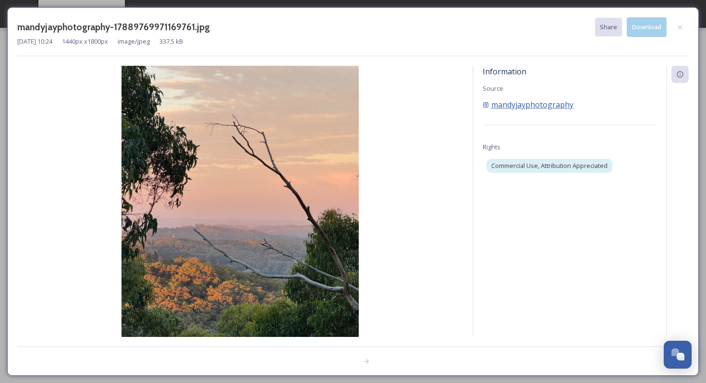
click at [531, 109] on span "mandyjayphotography" at bounding box center [533, 105] width 82 height 12
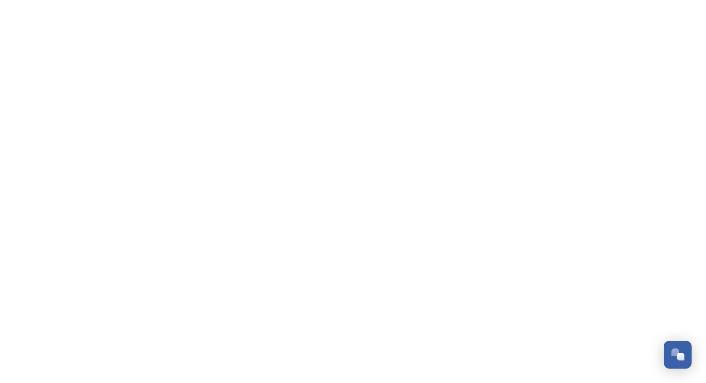
scroll to position [1457, 0]
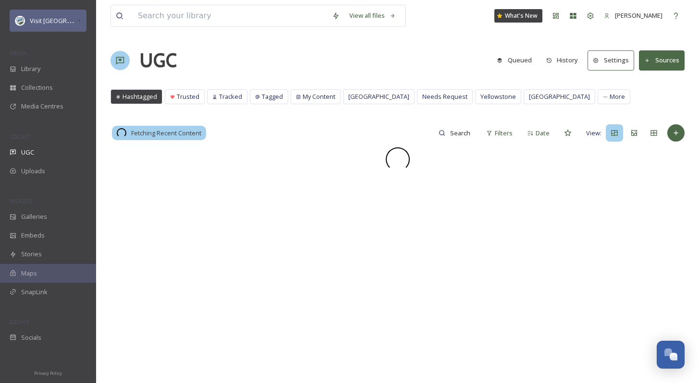
click at [83, 16] on div "Visit [GEOGRAPHIC_DATA] Parks" at bounding box center [48, 21] width 77 height 22
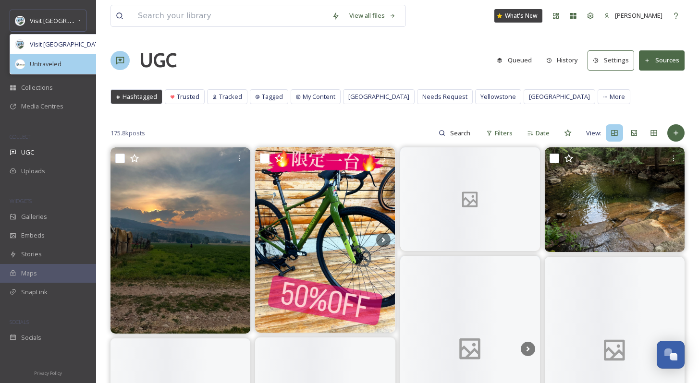
click at [63, 60] on div "Untraveled" at bounding box center [68, 64] width 117 height 20
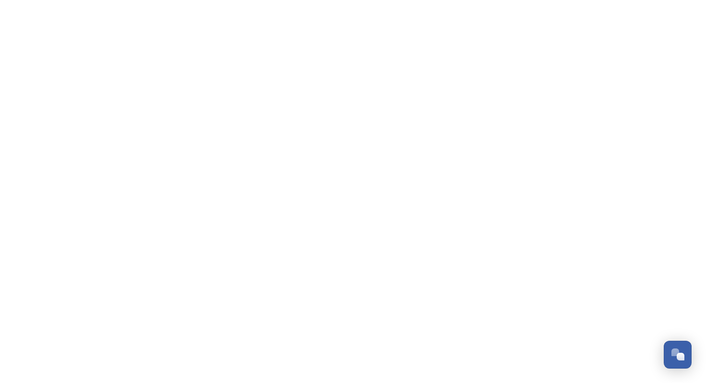
scroll to position [1457, 0]
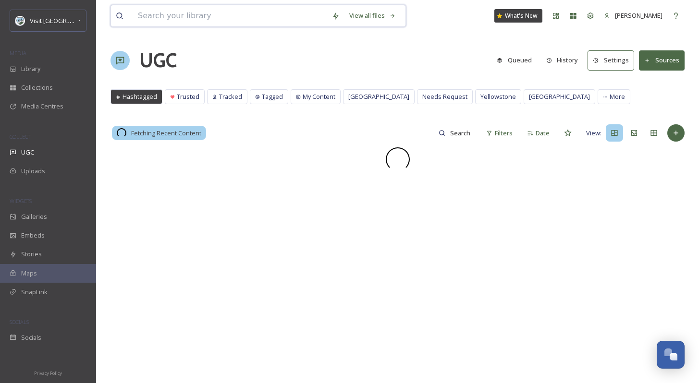
click at [215, 15] on input at bounding box center [230, 15] width 194 height 21
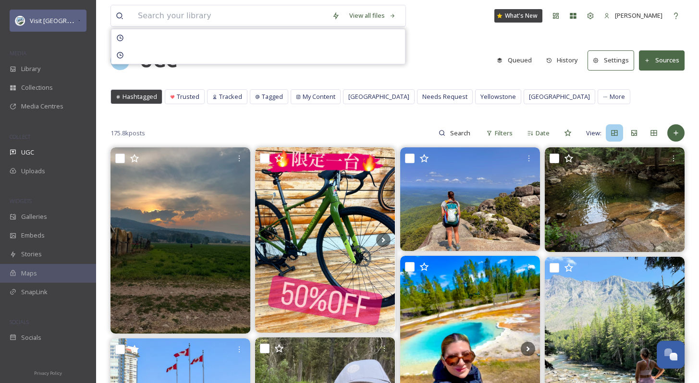
click at [82, 10] on div "Visit [GEOGRAPHIC_DATA] Parks" at bounding box center [48, 21] width 77 height 22
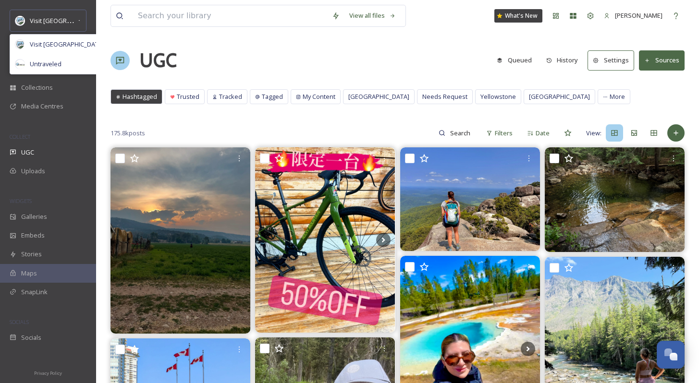
drag, startPoint x: 50, startPoint y: 67, endPoint x: 179, endPoint y: 33, distance: 133.3
click at [50, 67] on span "Untraveled" at bounding box center [46, 64] width 32 height 9
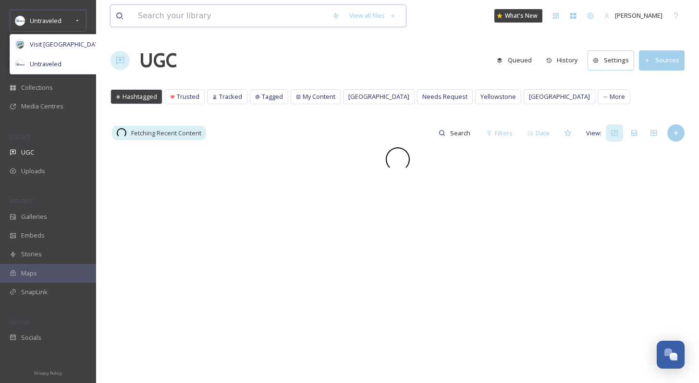
click at [227, 11] on input at bounding box center [230, 15] width 194 height 21
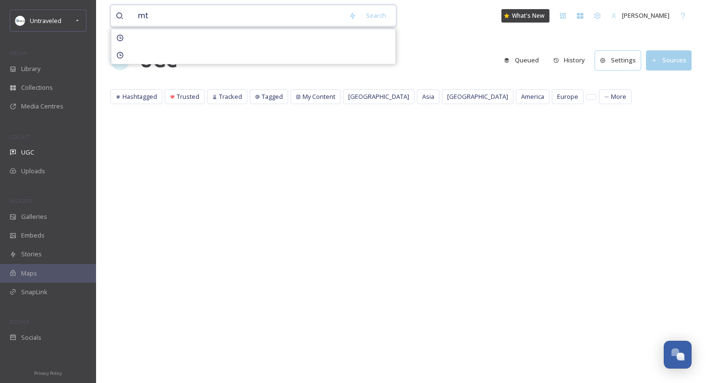
type input "m"
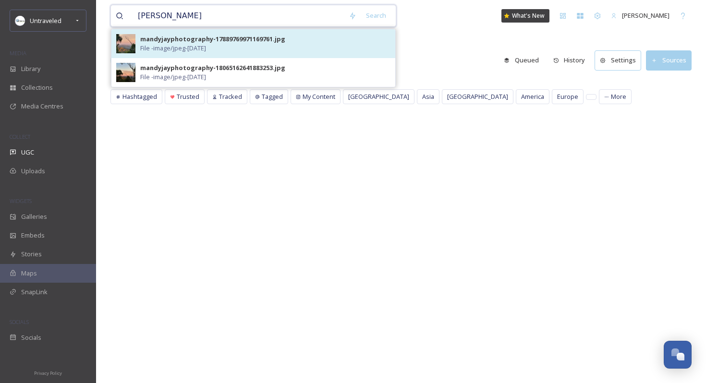
type input "mandy"
click at [262, 39] on div "mandyjayphotography-17889769971169761.jpg" at bounding box center [212, 39] width 145 height 9
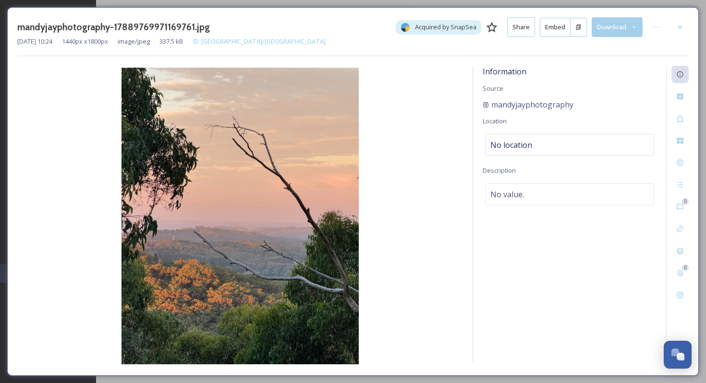
click at [678, 306] on div "0 0" at bounding box center [677, 214] width 23 height 297
click at [682, 300] on div "Social Information" at bounding box center [680, 295] width 17 height 17
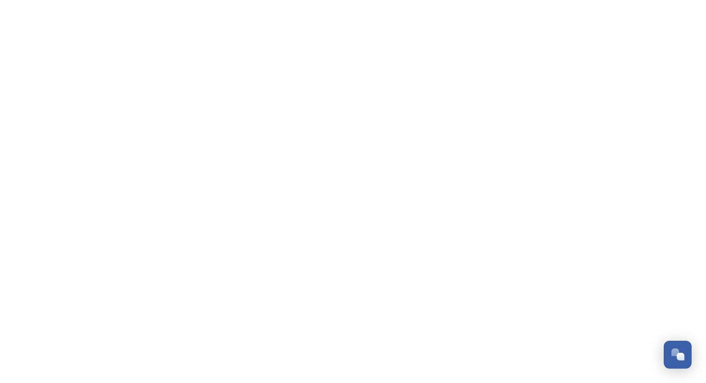
scroll to position [1457, 0]
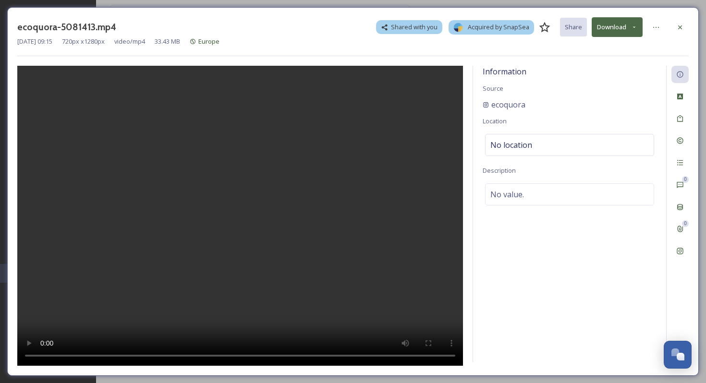
click at [190, 355] on video at bounding box center [240, 216] width 446 height 301
